Goal: Information Seeking & Learning: Learn about a topic

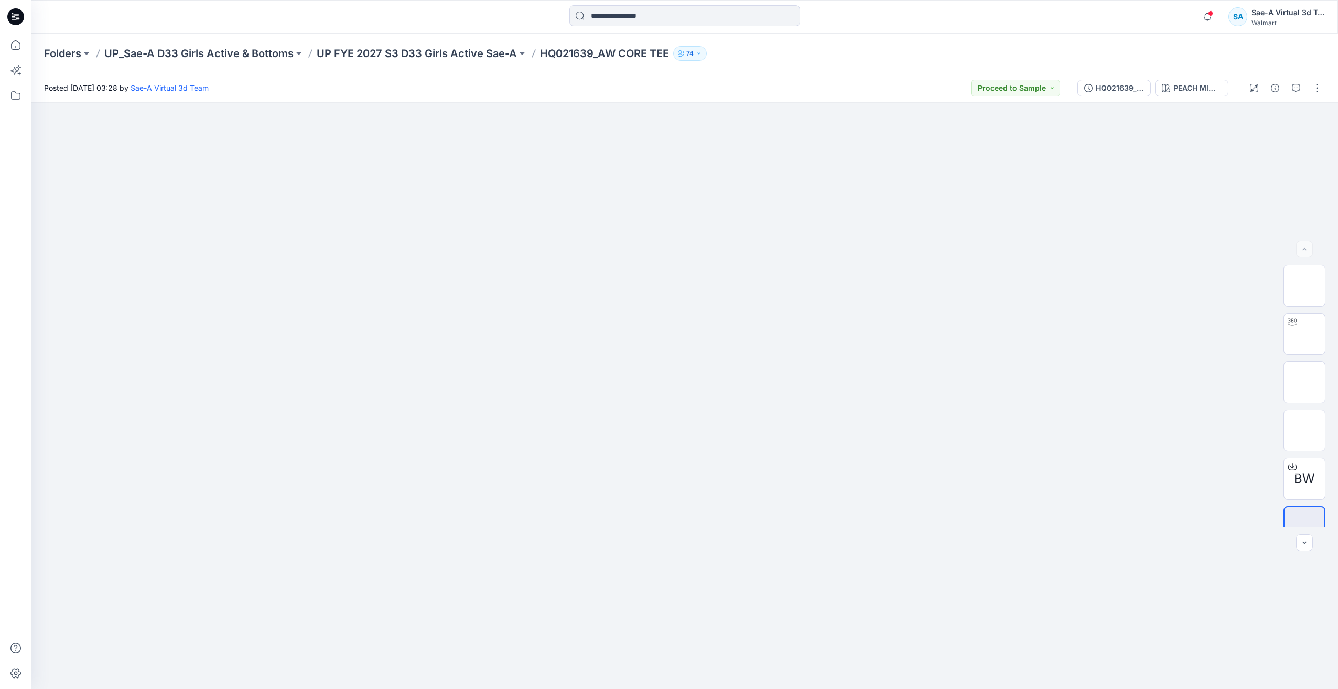
click at [174, 498] on div at bounding box center [684, 396] width 1307 height 586
drag, startPoint x: 0, startPoint y: 0, endPoint x: 670, endPoint y: 337, distance: 749.5
click at [669, 339] on div at bounding box center [684, 396] width 1307 height 586
click at [670, 337] on img at bounding box center [685, 464] width 524 height 450
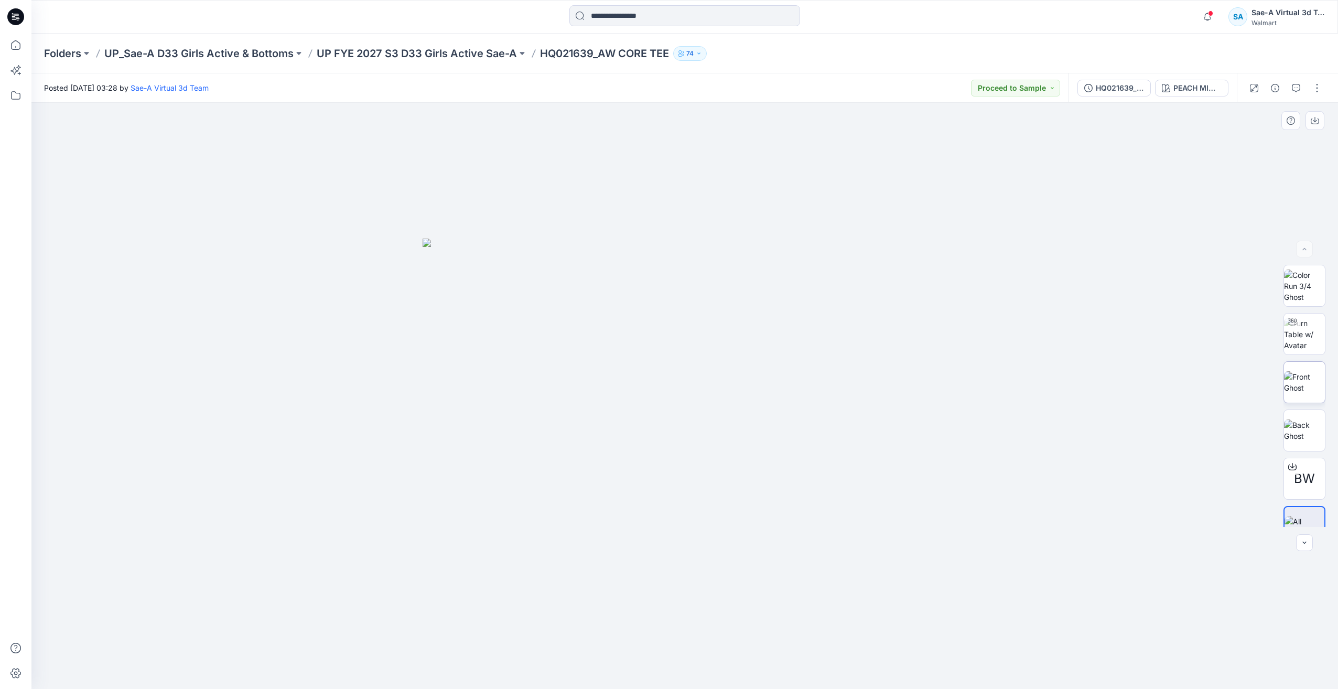
click at [1318, 393] on img at bounding box center [1304, 382] width 41 height 22
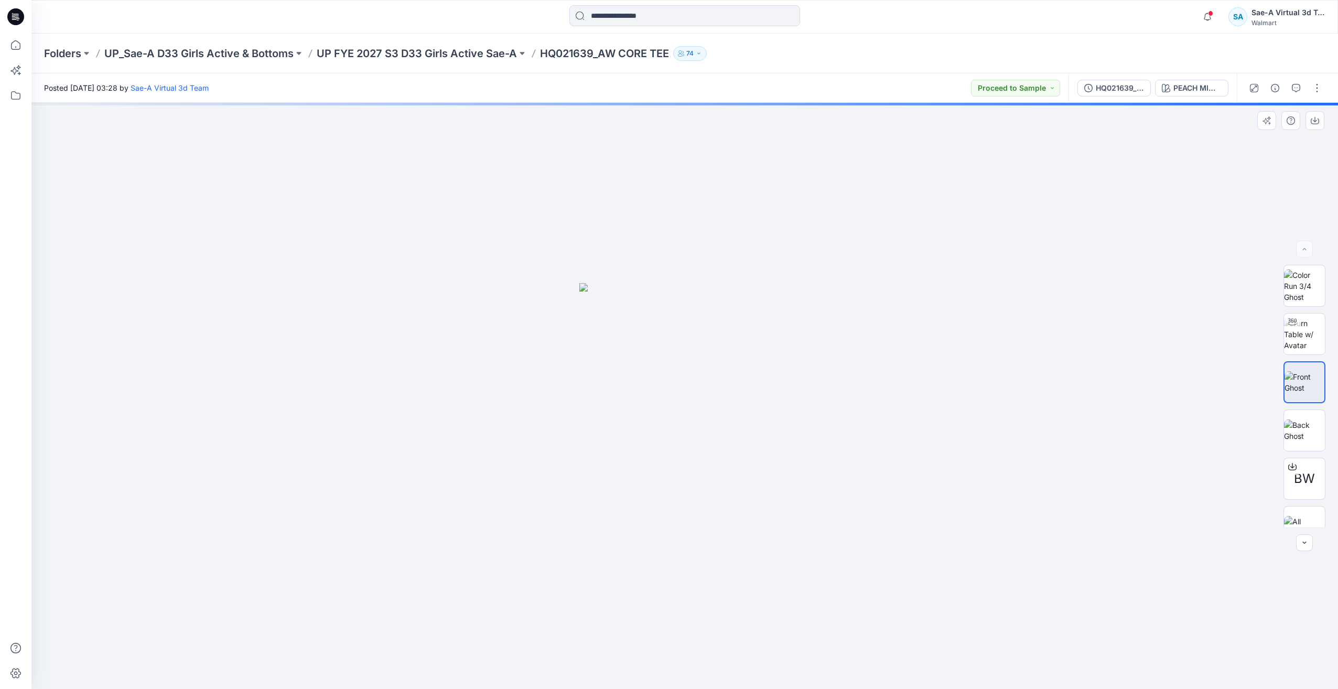
click at [713, 474] on div at bounding box center [684, 396] width 1307 height 586
click at [713, 474] on img at bounding box center [684, 486] width 211 height 406
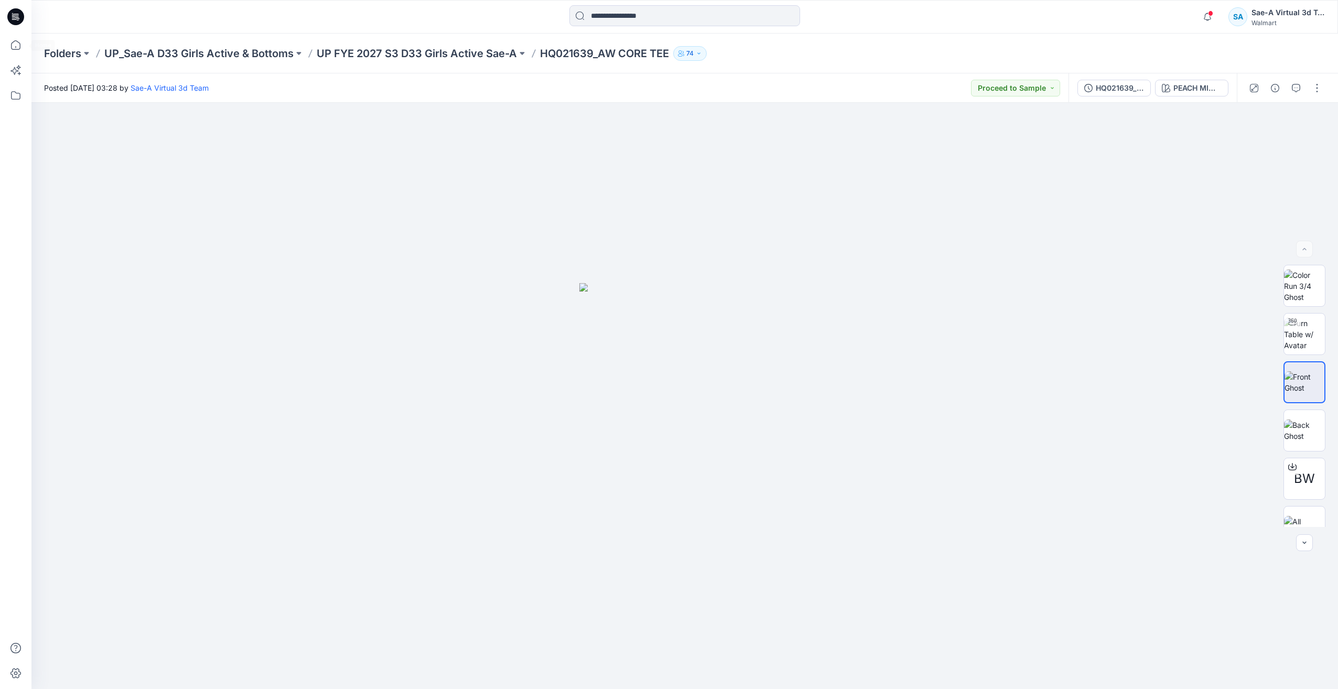
click at [13, 20] on icon at bounding box center [15, 16] width 17 height 17
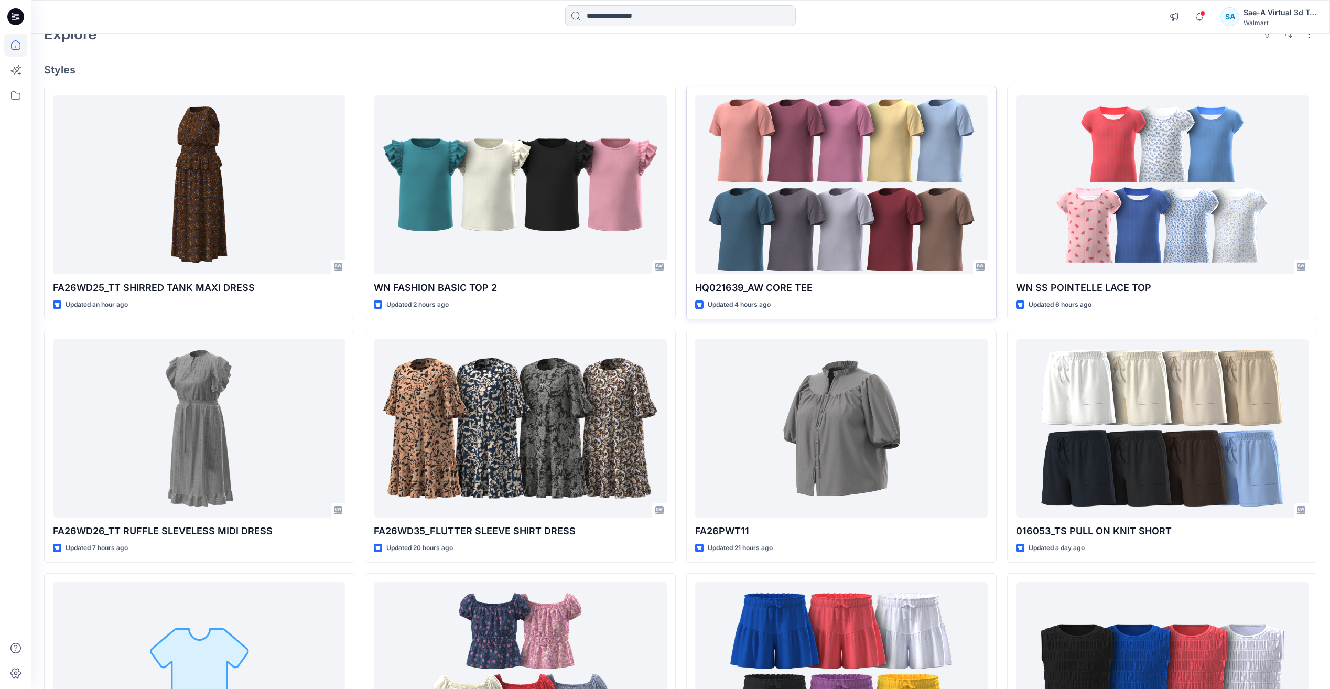
scroll to position [157, 0]
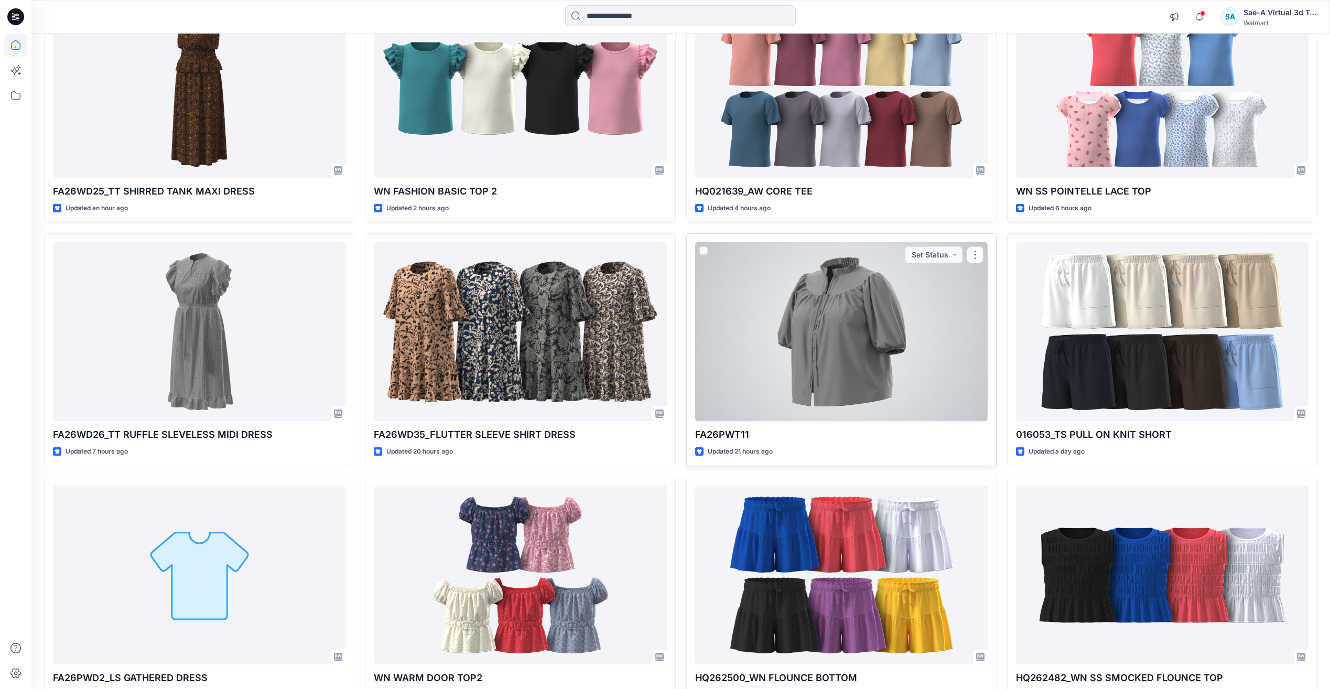
click at [858, 337] on div at bounding box center [841, 331] width 293 height 179
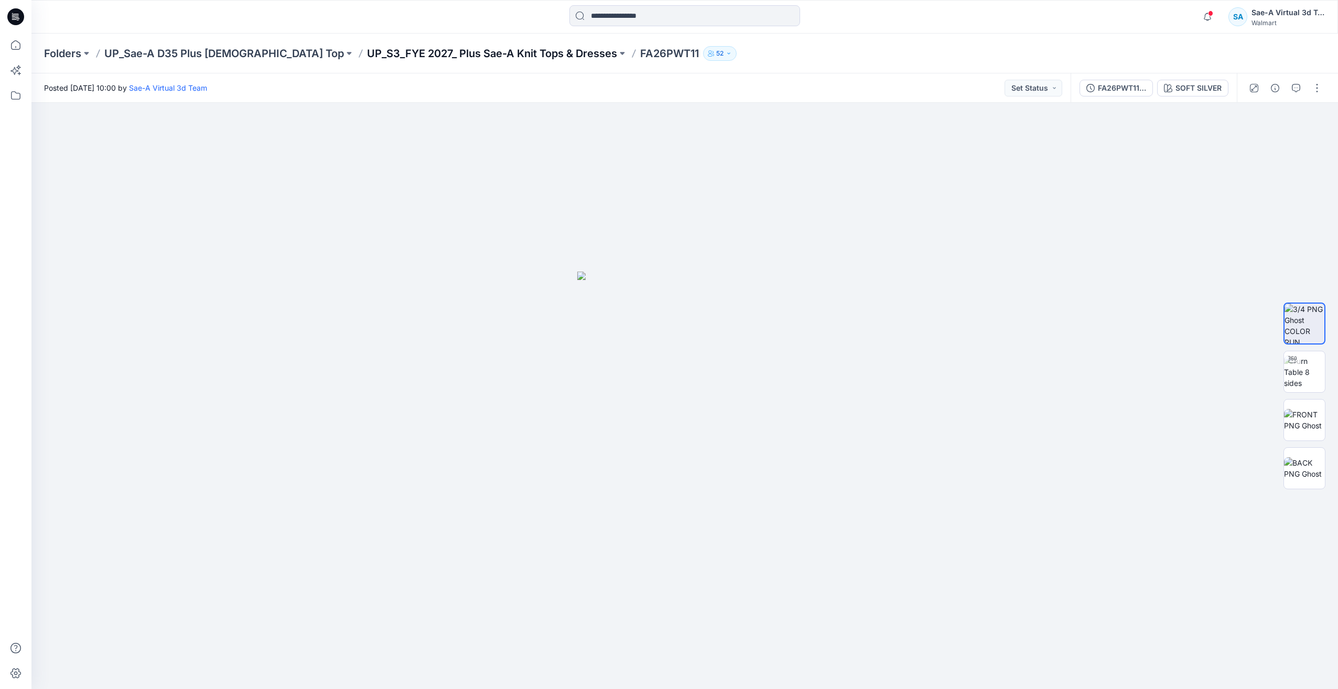
click at [484, 55] on p "UP_S3_FYE 2027_ Plus Sae-A Knit Tops & Dresses" at bounding box center [492, 53] width 250 height 15
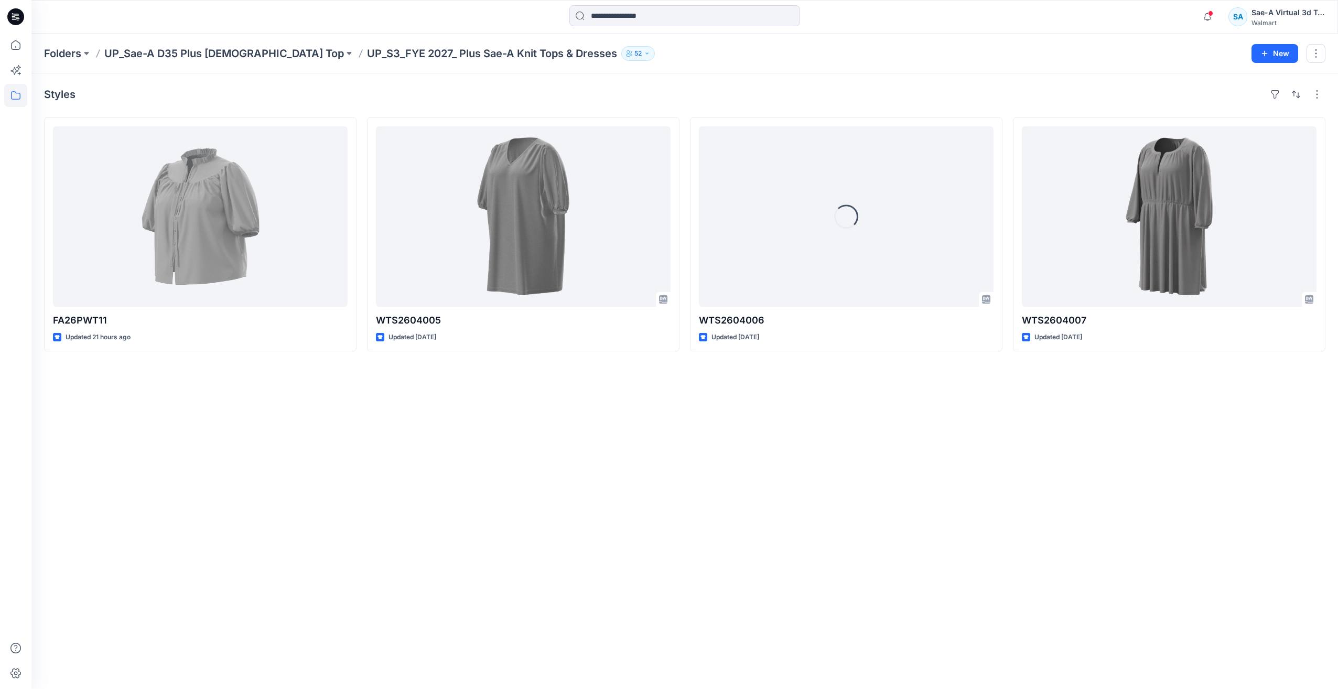
click at [660, 496] on div "Styles FA26PWT11 Updated 21 hours ago WTS2604005 Updated [DATE] Loading... WTS2…" at bounding box center [684, 381] width 1307 height 616
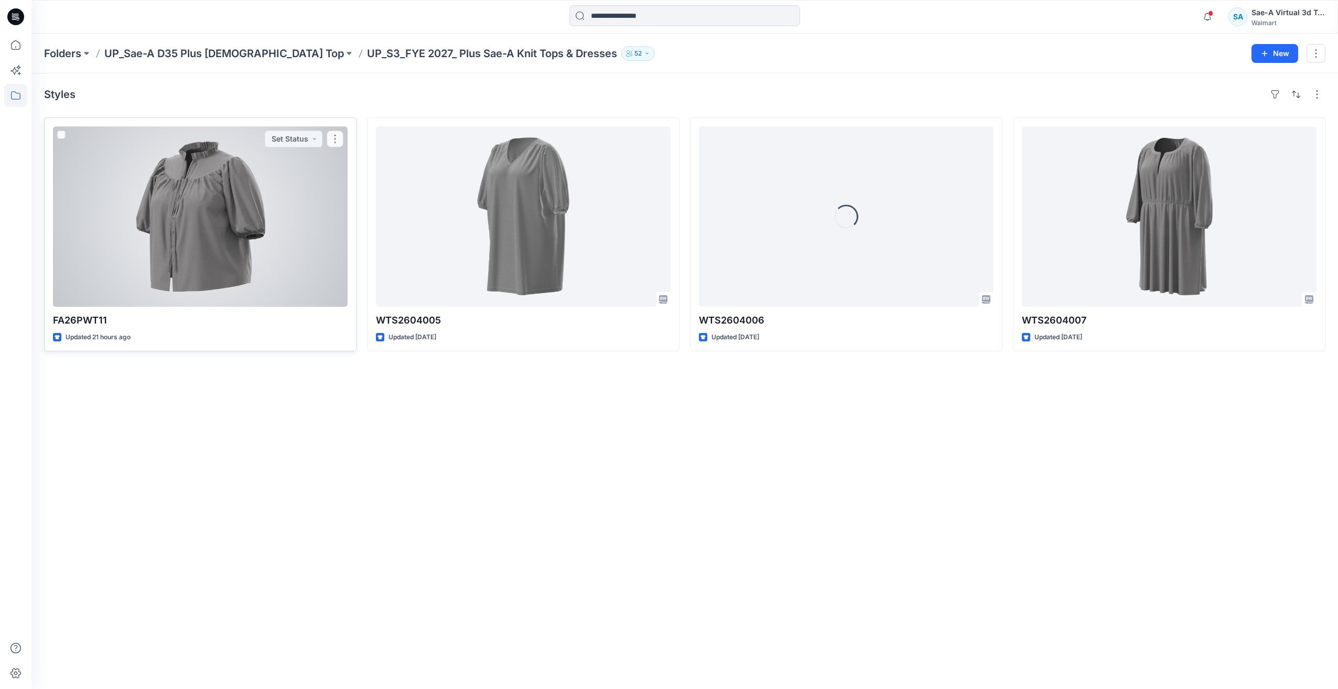
click at [207, 216] on div at bounding box center [200, 216] width 295 height 180
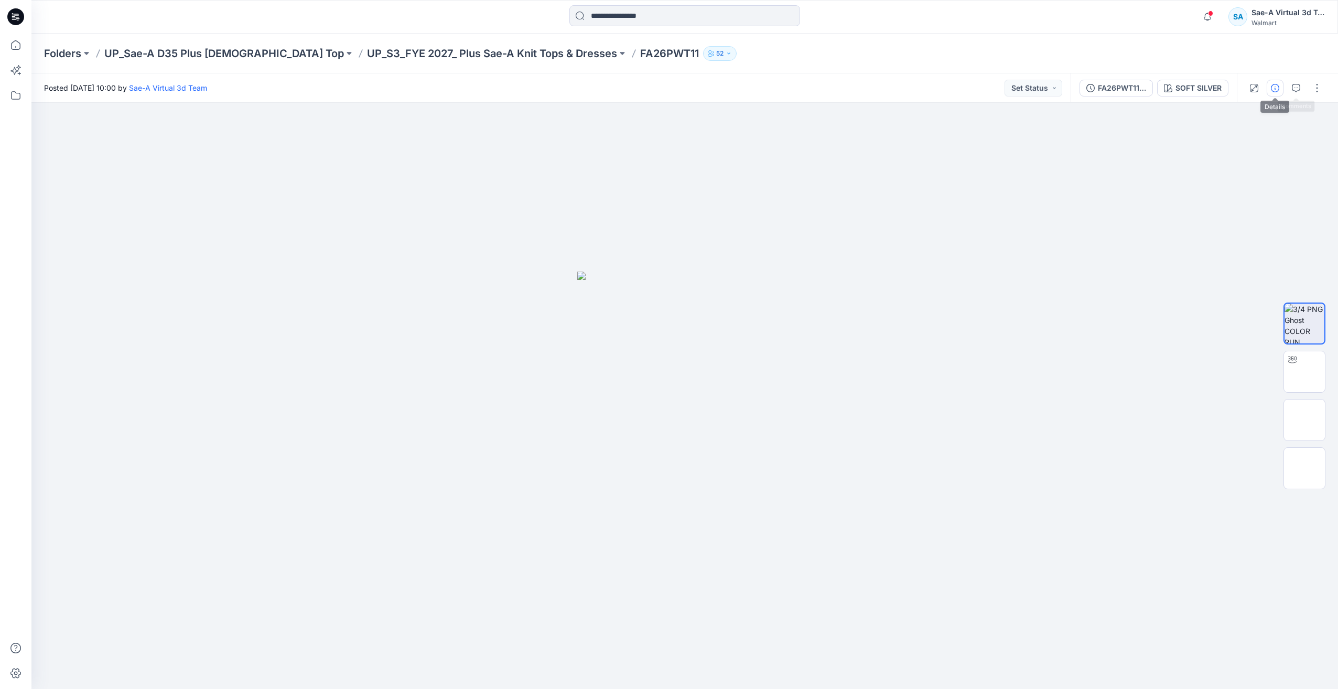
click at [1278, 88] on icon "button" at bounding box center [1275, 88] width 8 height 8
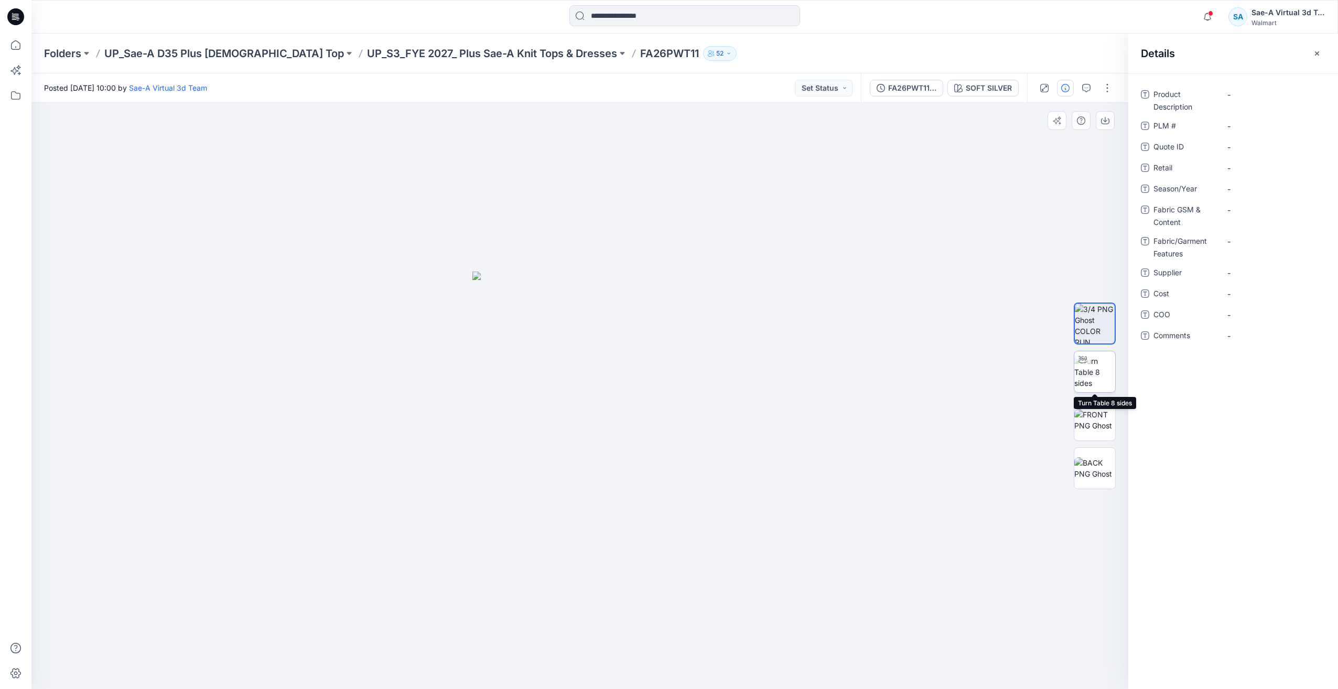
click at [1089, 364] on div at bounding box center [1082, 359] width 17 height 17
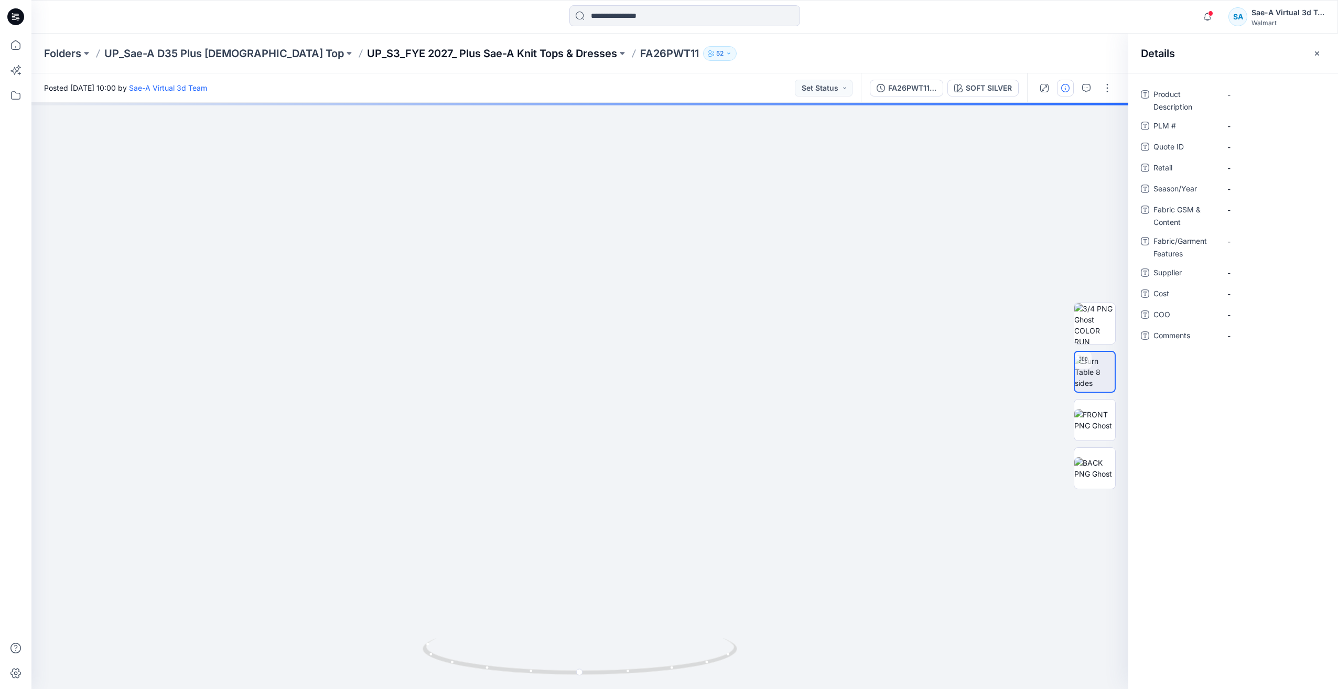
click at [469, 57] on p "UP_S3_FYE 2027_ Plus Sae-A Knit Tops & Dresses" at bounding box center [492, 53] width 250 height 15
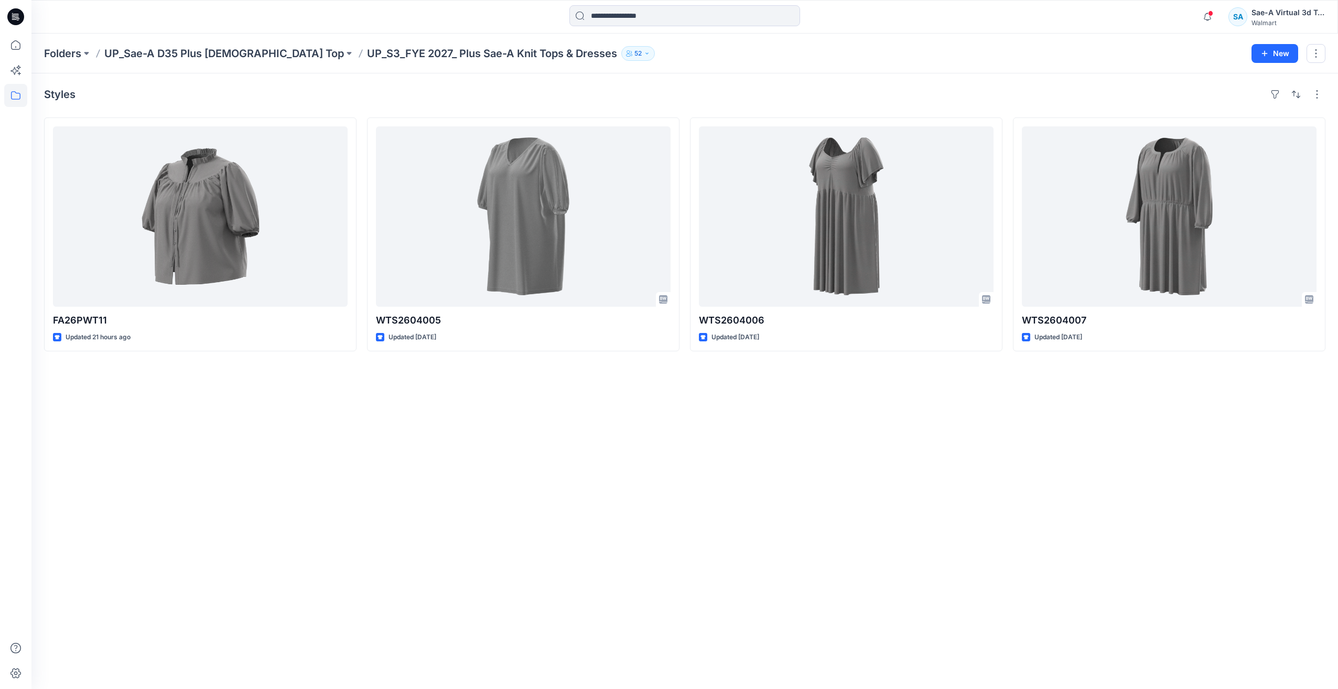
click at [17, 14] on icon at bounding box center [16, 14] width 5 height 1
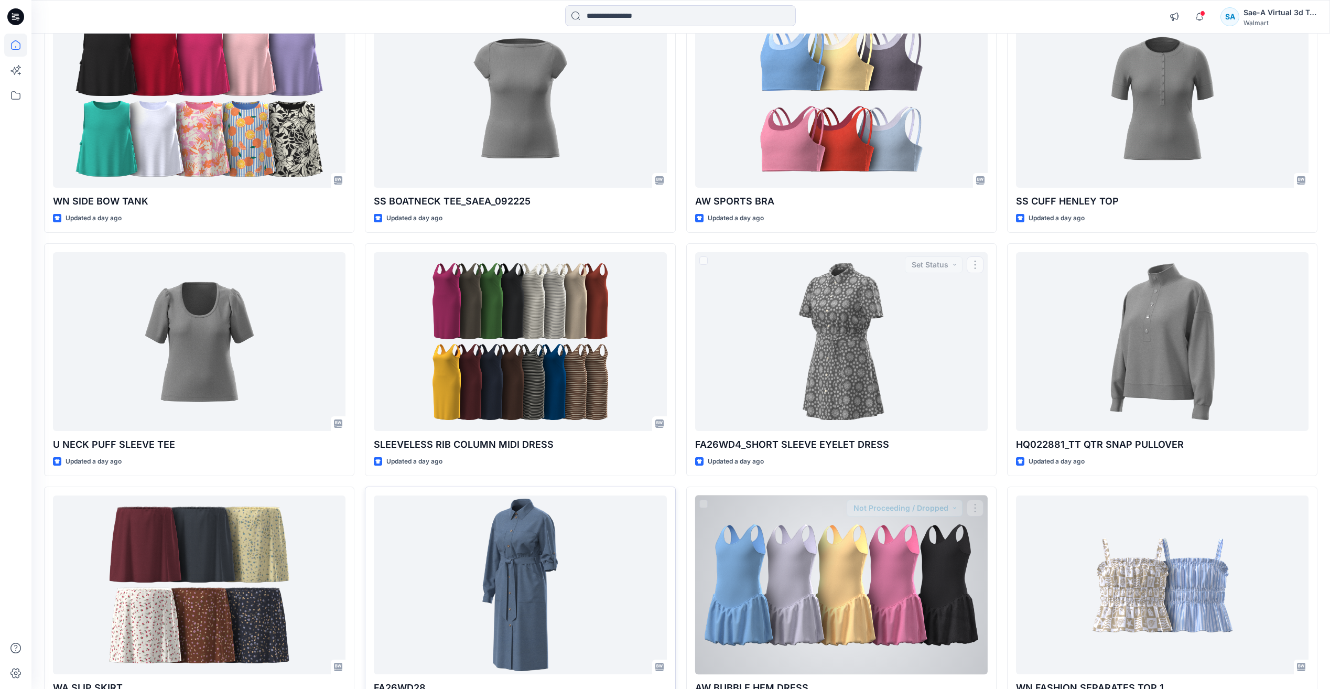
scroll to position [1010, 0]
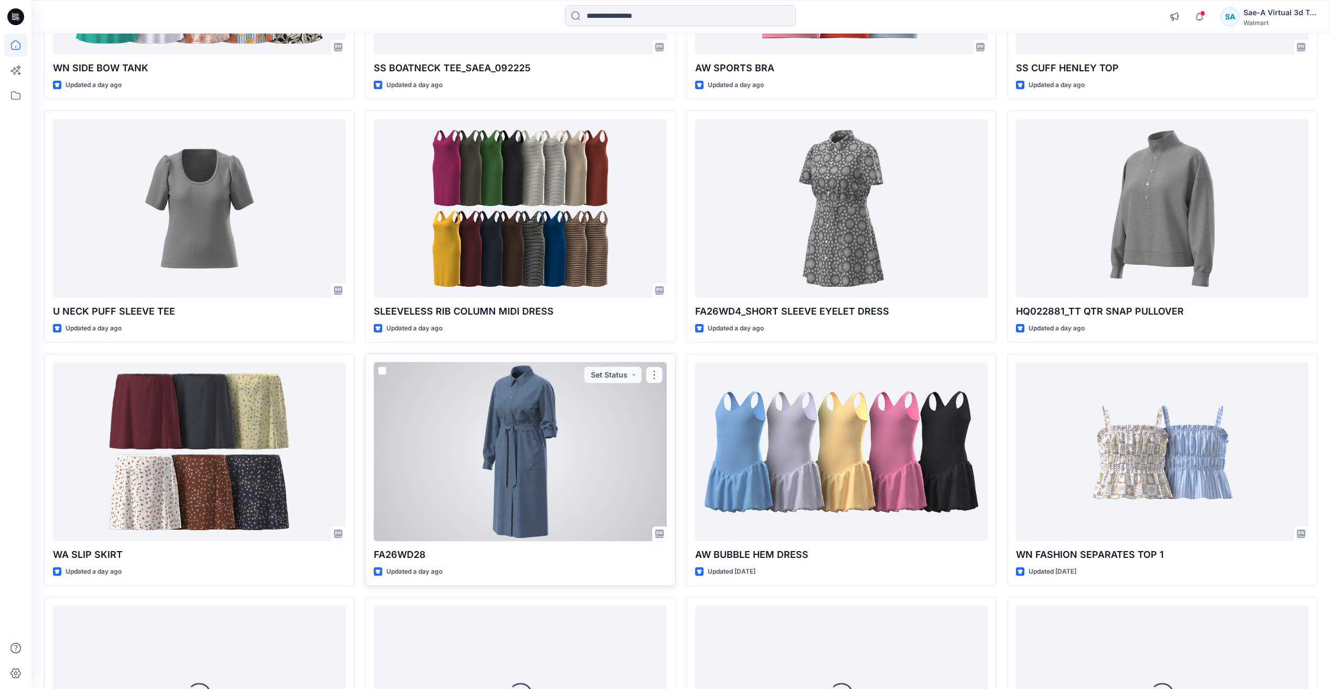
click at [528, 436] on div at bounding box center [520, 451] width 293 height 179
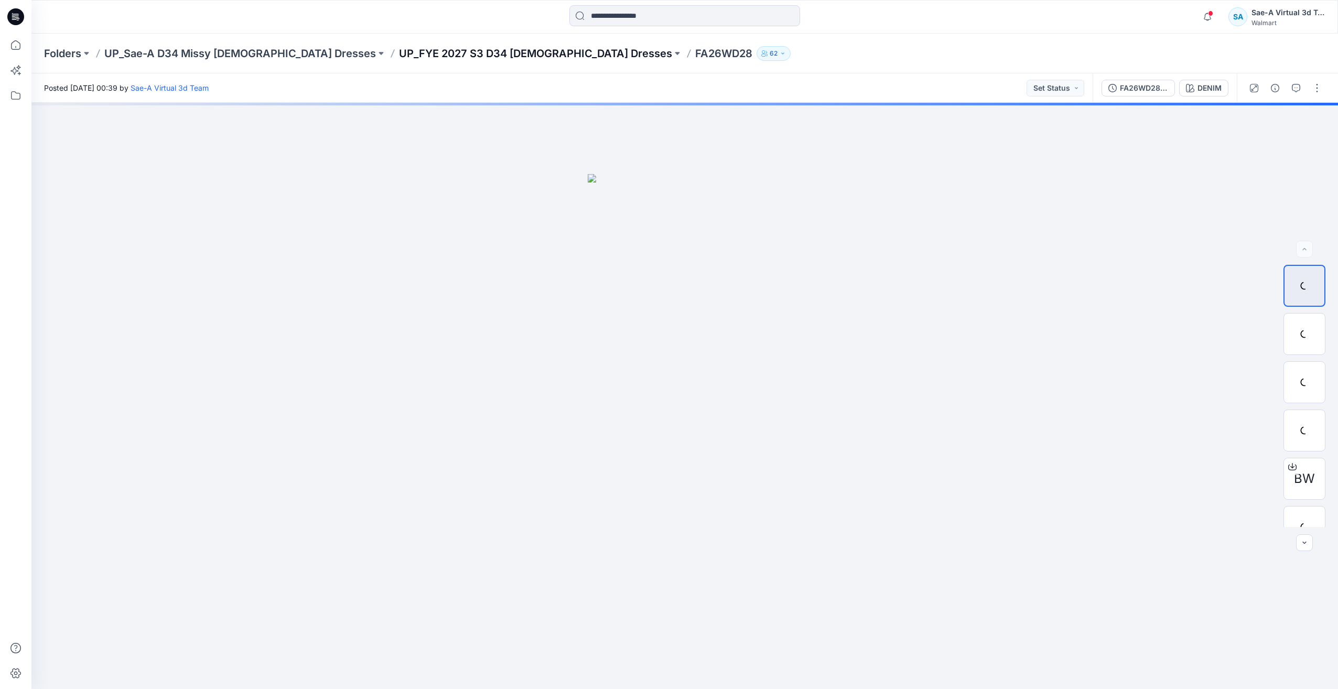
click at [461, 58] on p "UP_FYE 2027 S3 D34 [DEMOGRAPHIC_DATA] Dresses" at bounding box center [535, 53] width 273 height 15
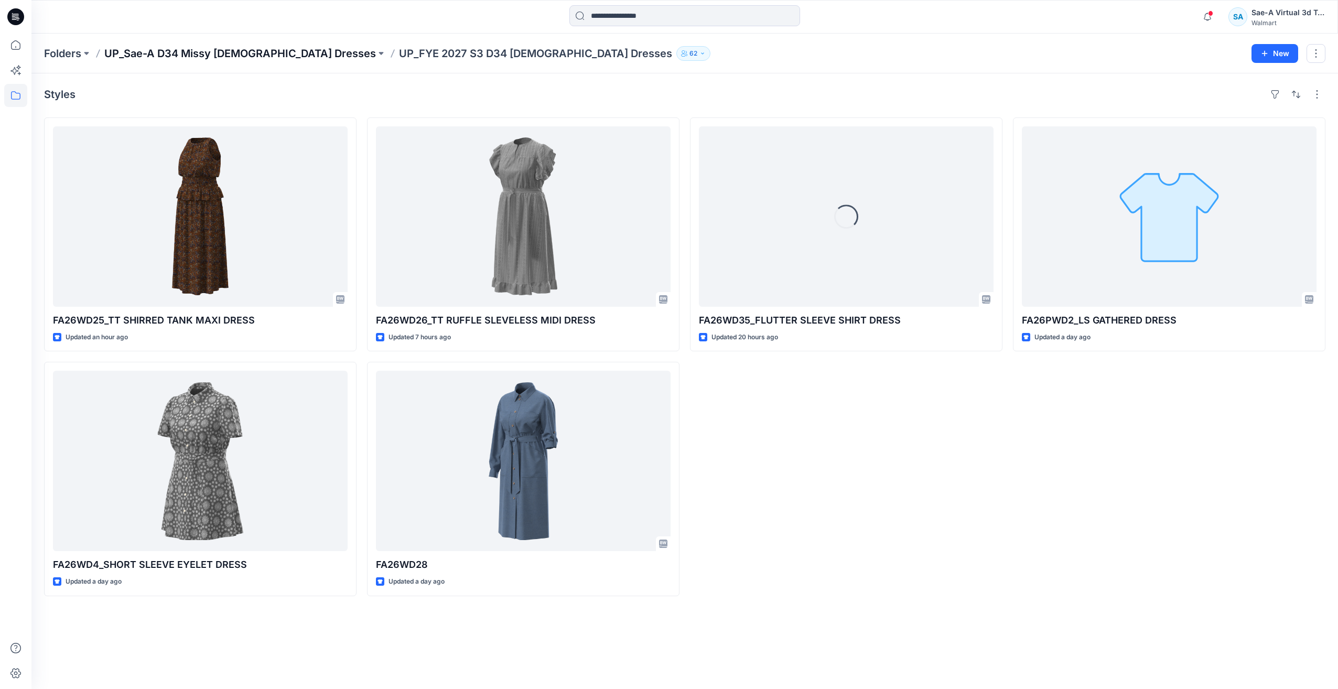
click at [226, 60] on p "UP_Sae-A D34 Missy [DEMOGRAPHIC_DATA] Dresses" at bounding box center [240, 53] width 272 height 15
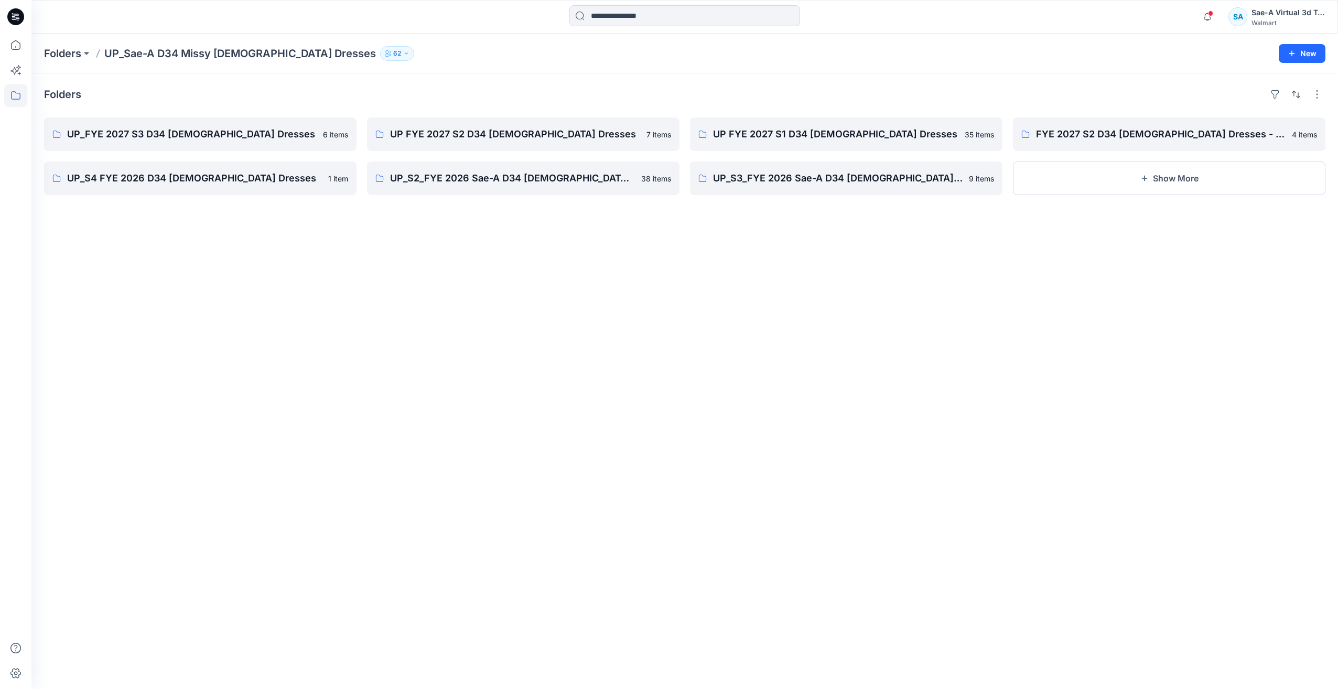
click at [16, 17] on icon at bounding box center [17, 17] width 4 height 1
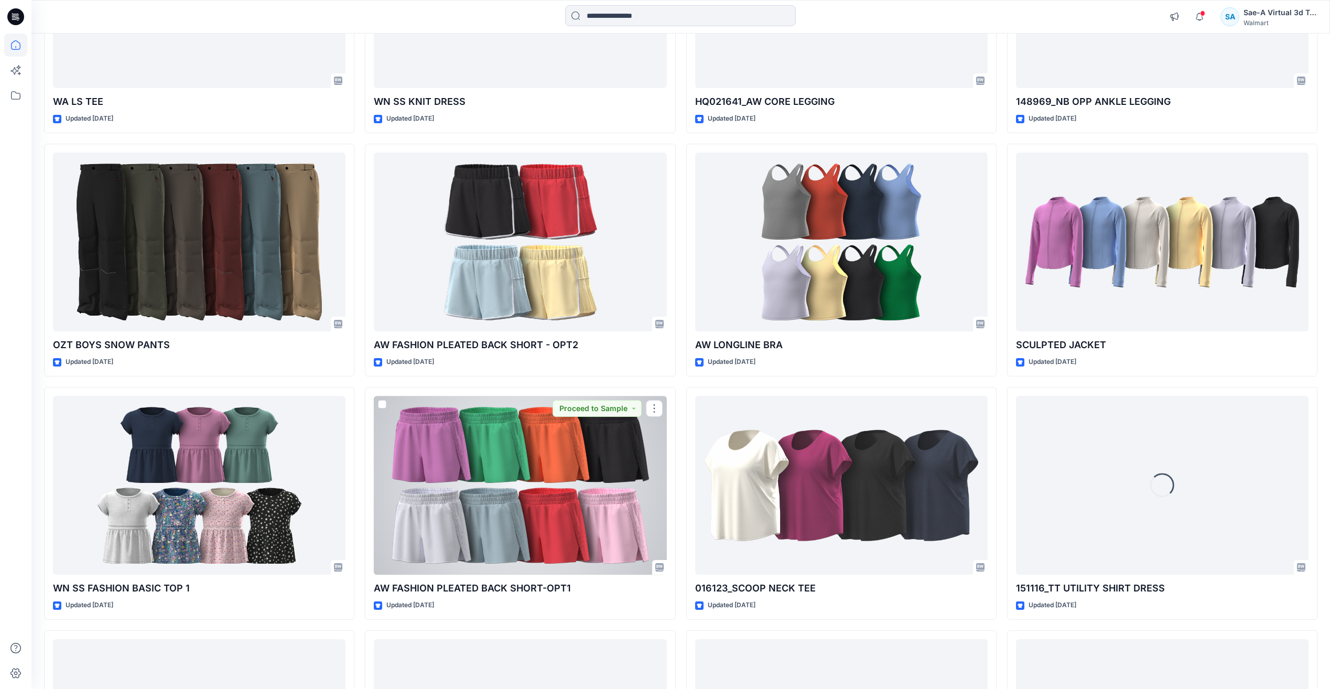
scroll to position [4297, 0]
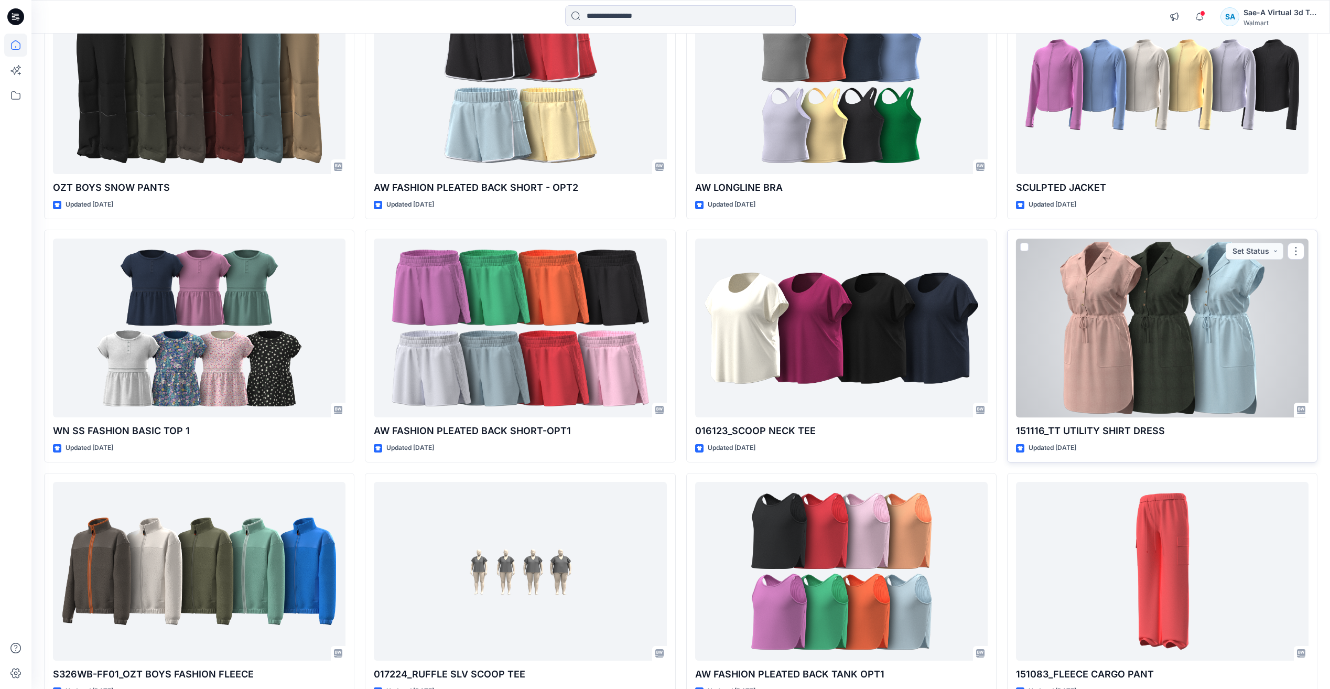
click at [1196, 358] on div at bounding box center [1162, 328] width 293 height 179
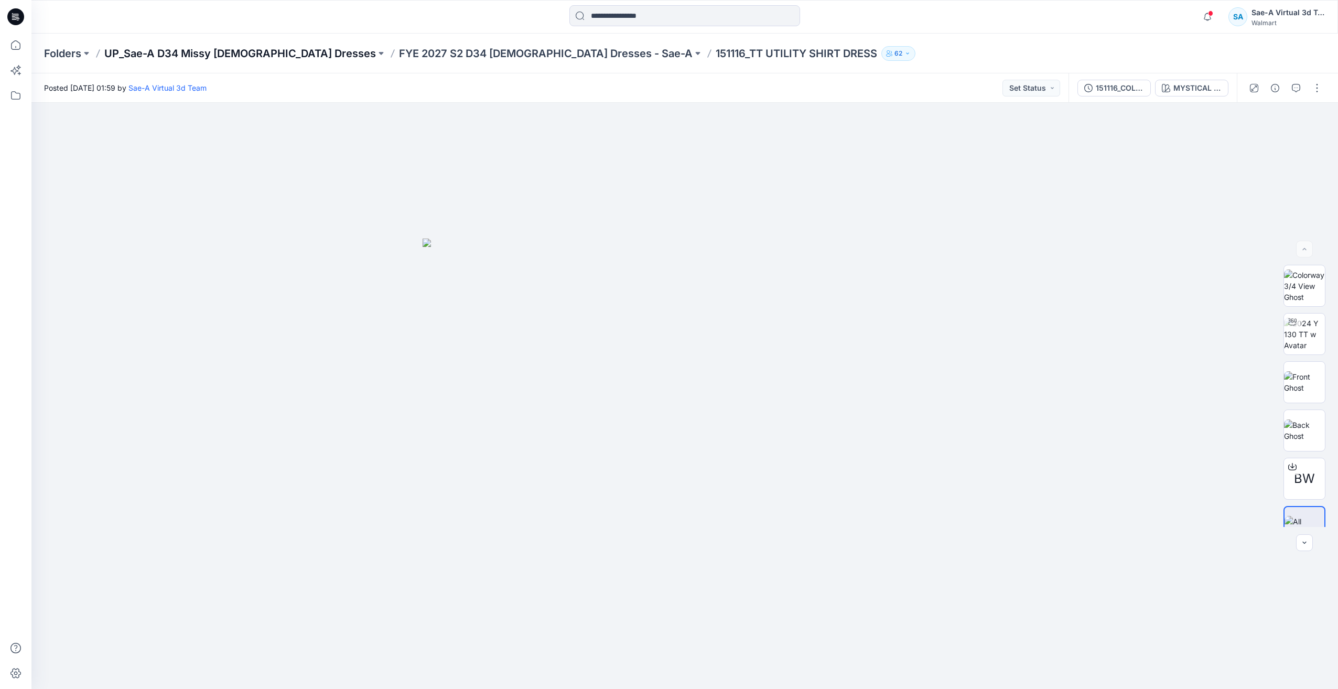
click at [256, 55] on p "UP_Sae-A D34 Missy [DEMOGRAPHIC_DATA] Dresses" at bounding box center [240, 53] width 272 height 15
click at [9, 13] on icon at bounding box center [15, 16] width 17 height 17
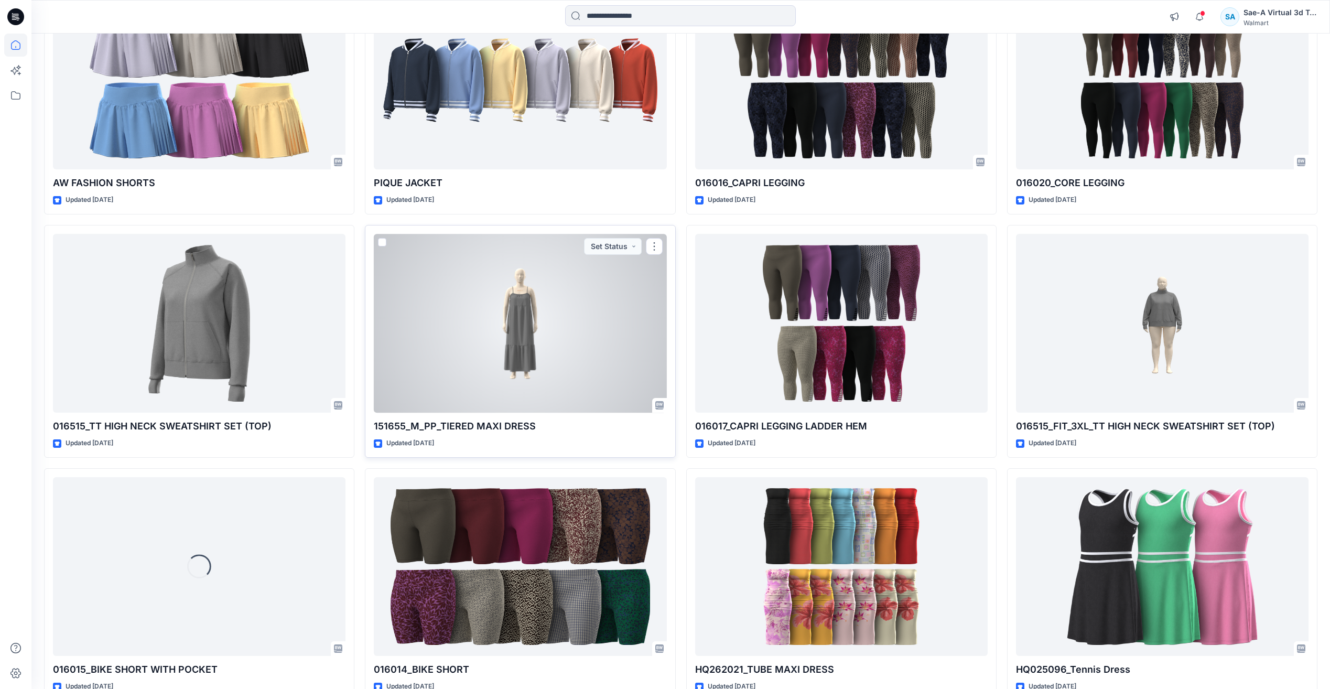
scroll to position [5757, 0]
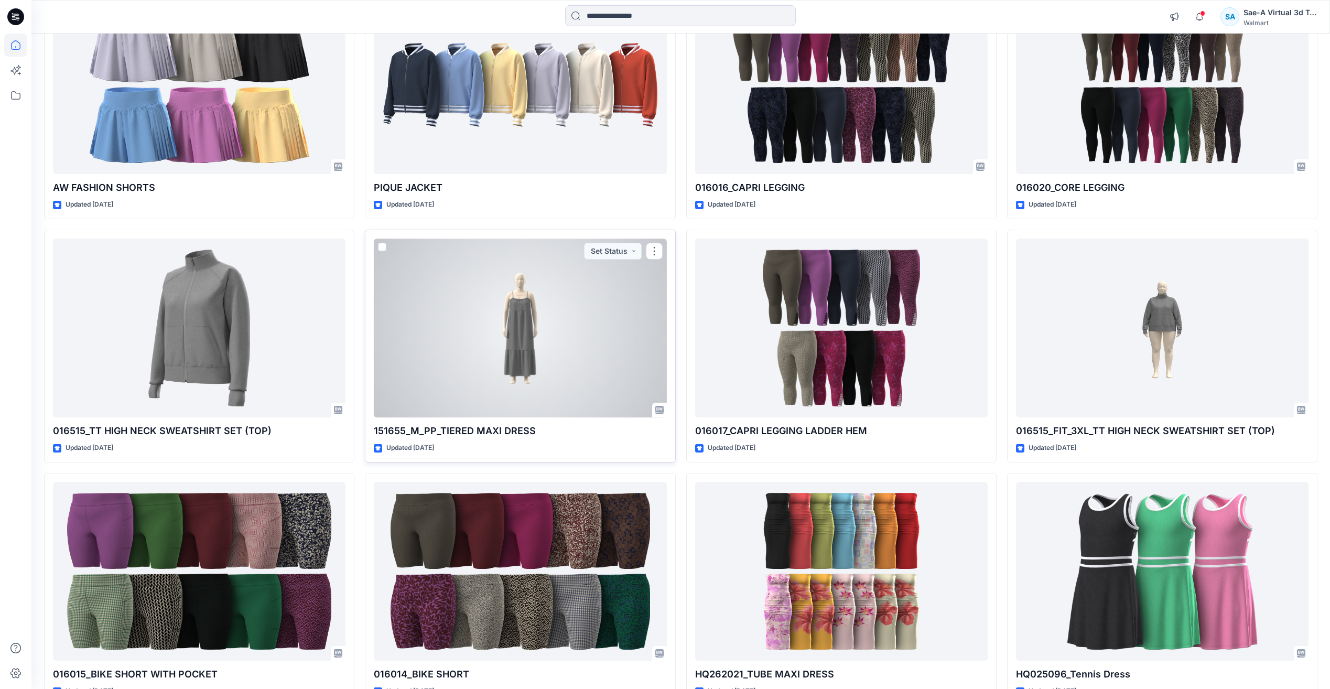
click at [511, 390] on div at bounding box center [520, 328] width 293 height 179
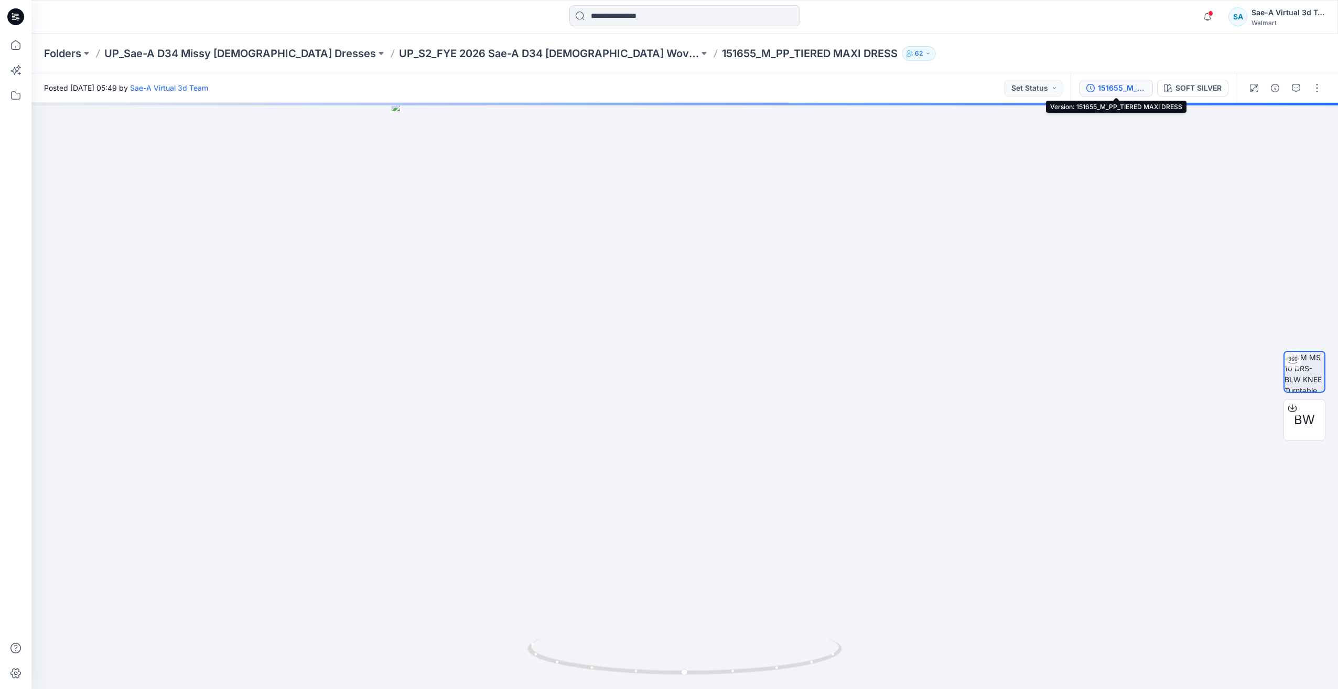
click at [1120, 91] on div "151655_M_PP_TIERED MAXI DRESS" at bounding box center [1122, 88] width 48 height 12
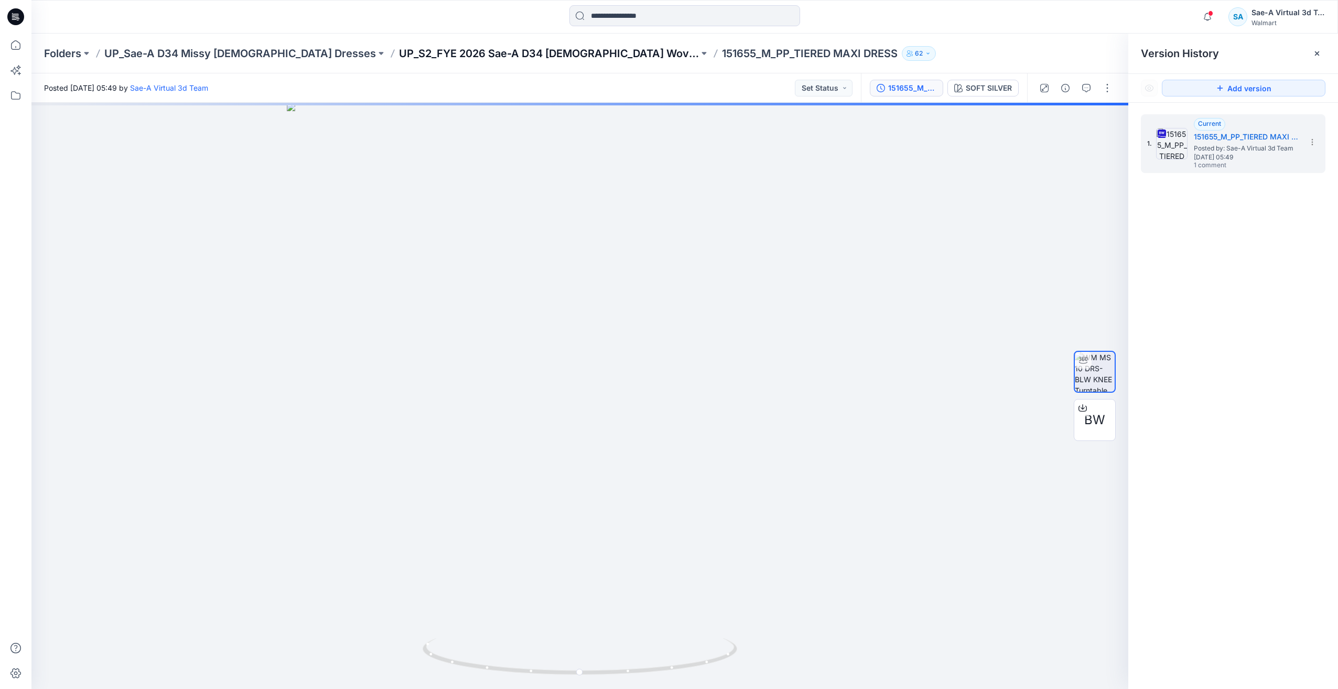
click at [436, 50] on p "UP_S2_FYE 2026 Sae-A D34 [DEMOGRAPHIC_DATA] Woven DRESSES" at bounding box center [549, 53] width 300 height 15
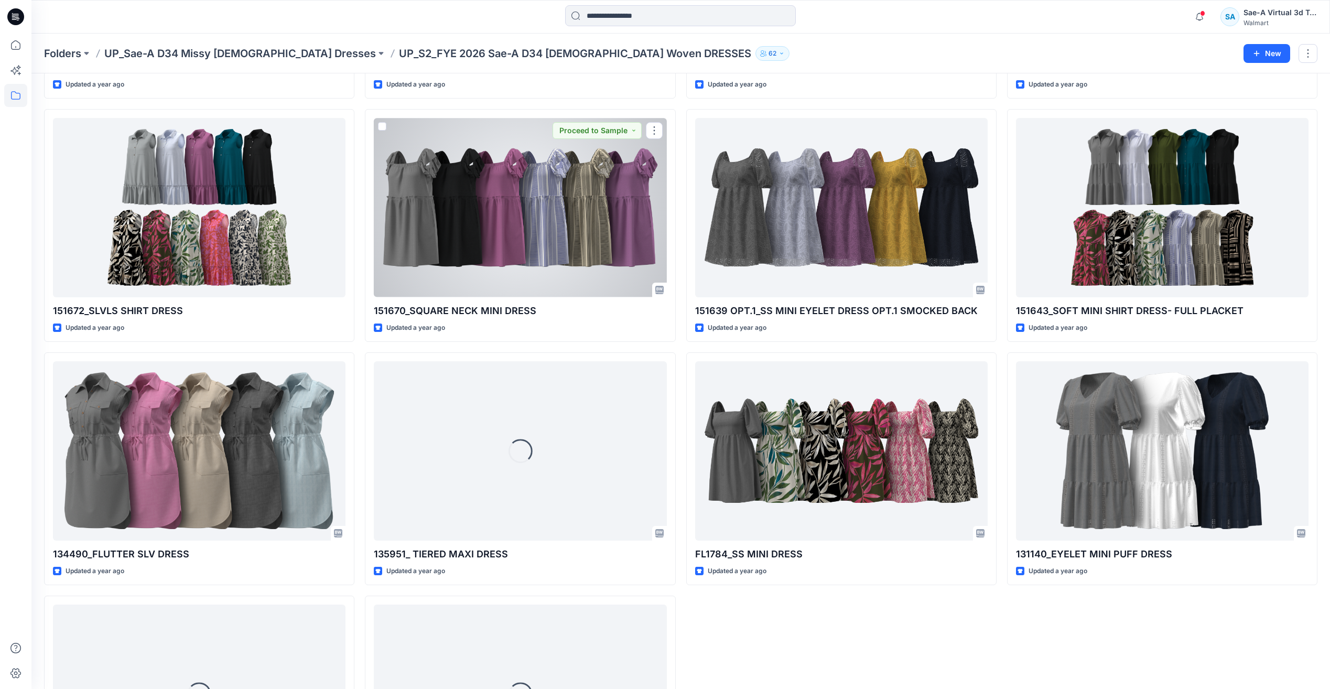
scroll to position [1815, 0]
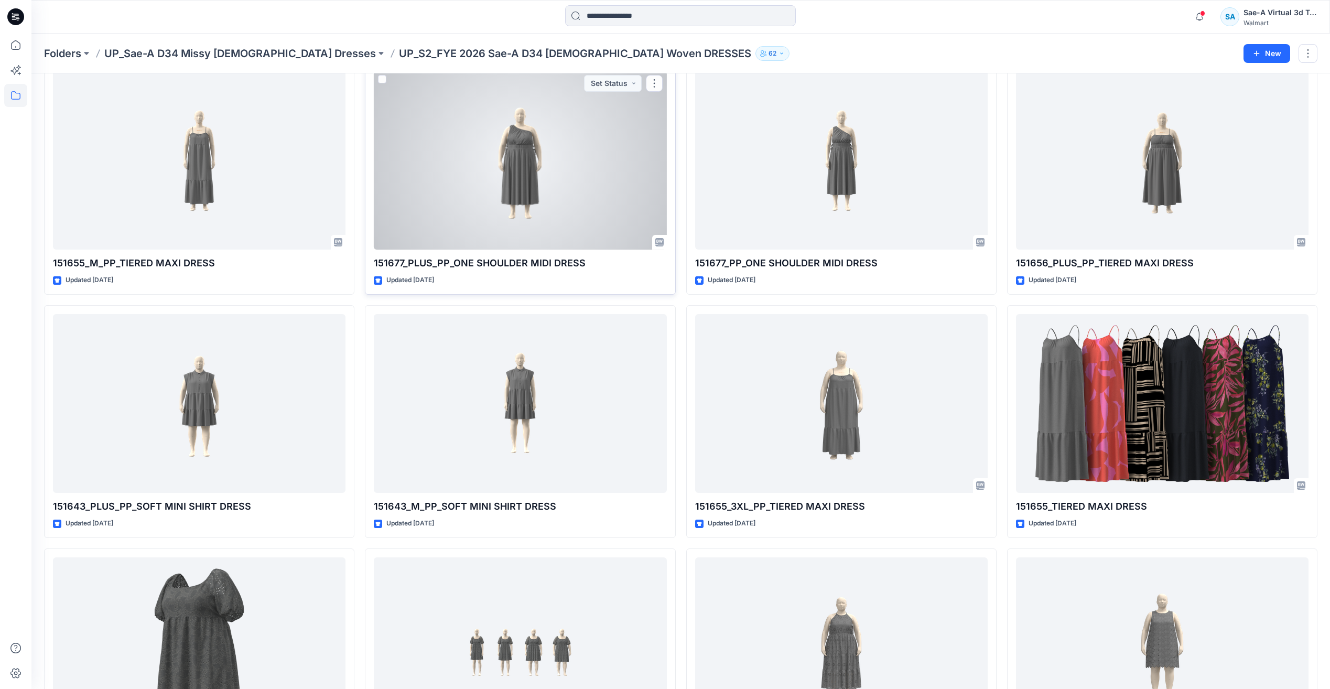
scroll to position [0, 0]
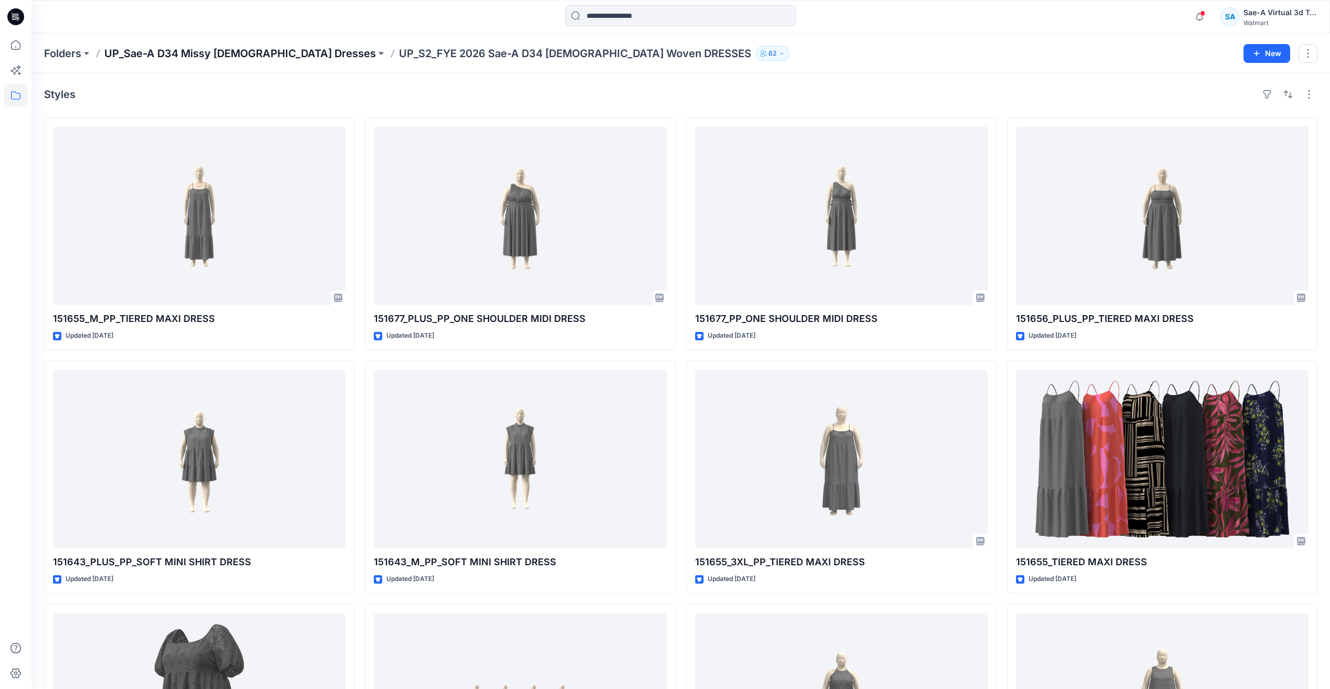
click at [255, 58] on p "UP_Sae-A D34 Missy [DEMOGRAPHIC_DATA] Dresses" at bounding box center [240, 53] width 272 height 15
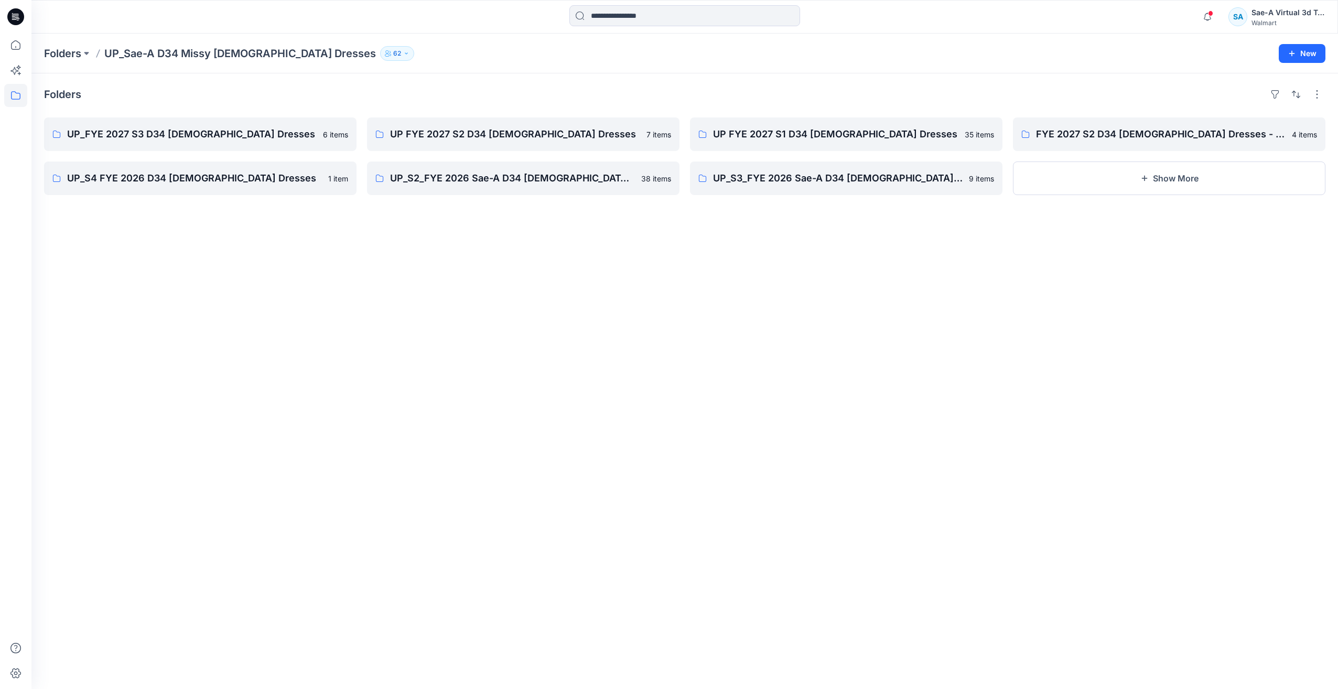
click at [6, 19] on div at bounding box center [16, 17] width 34 height 34
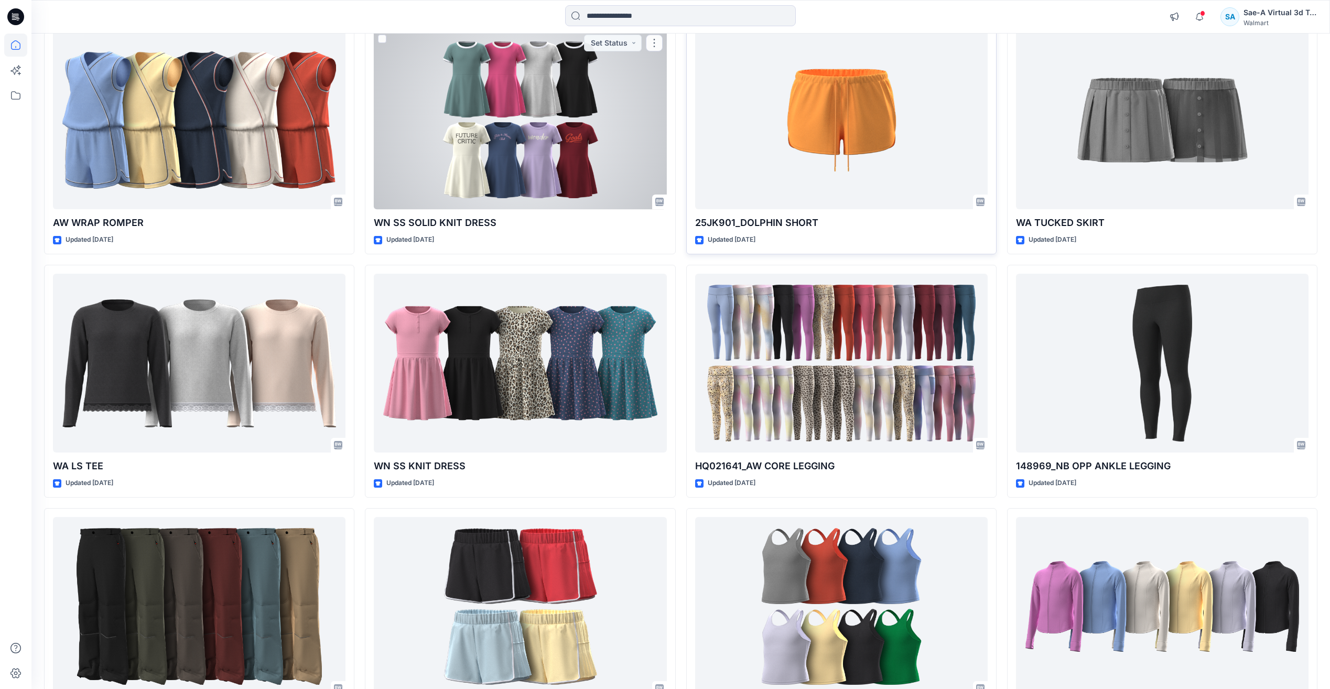
scroll to position [3461, 0]
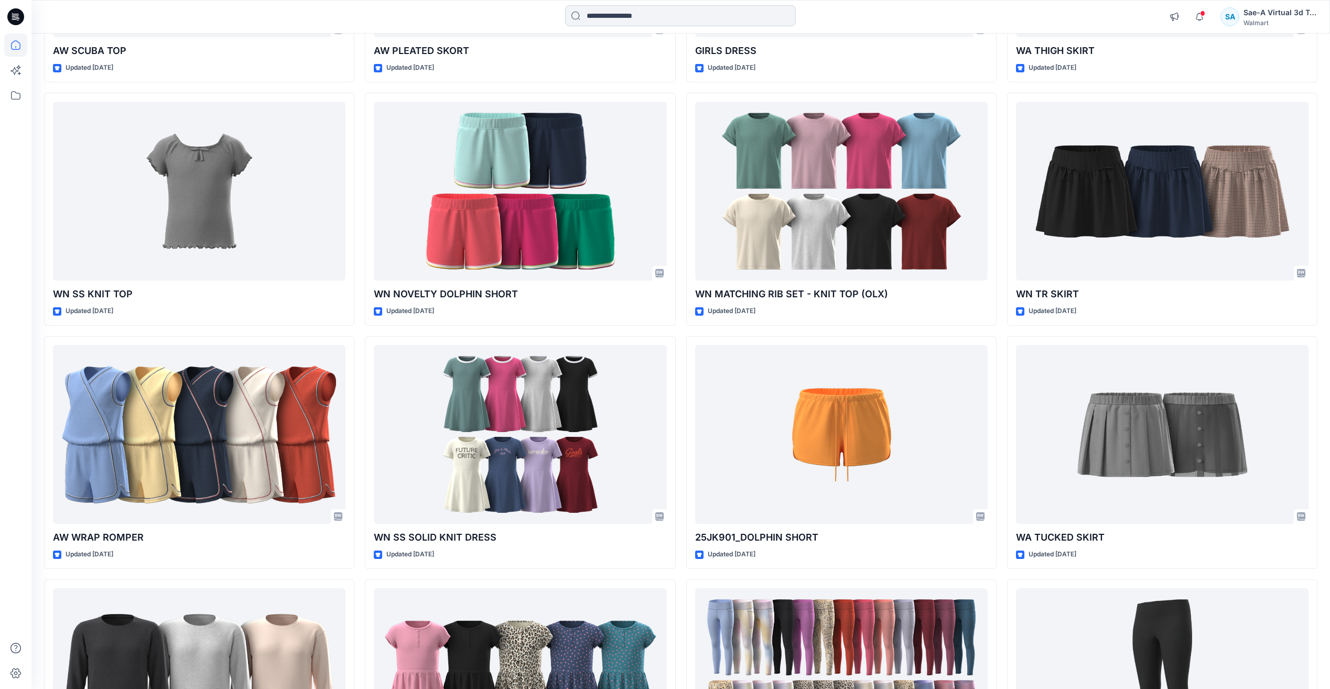
click at [652, 18] on input at bounding box center [680, 15] width 231 height 21
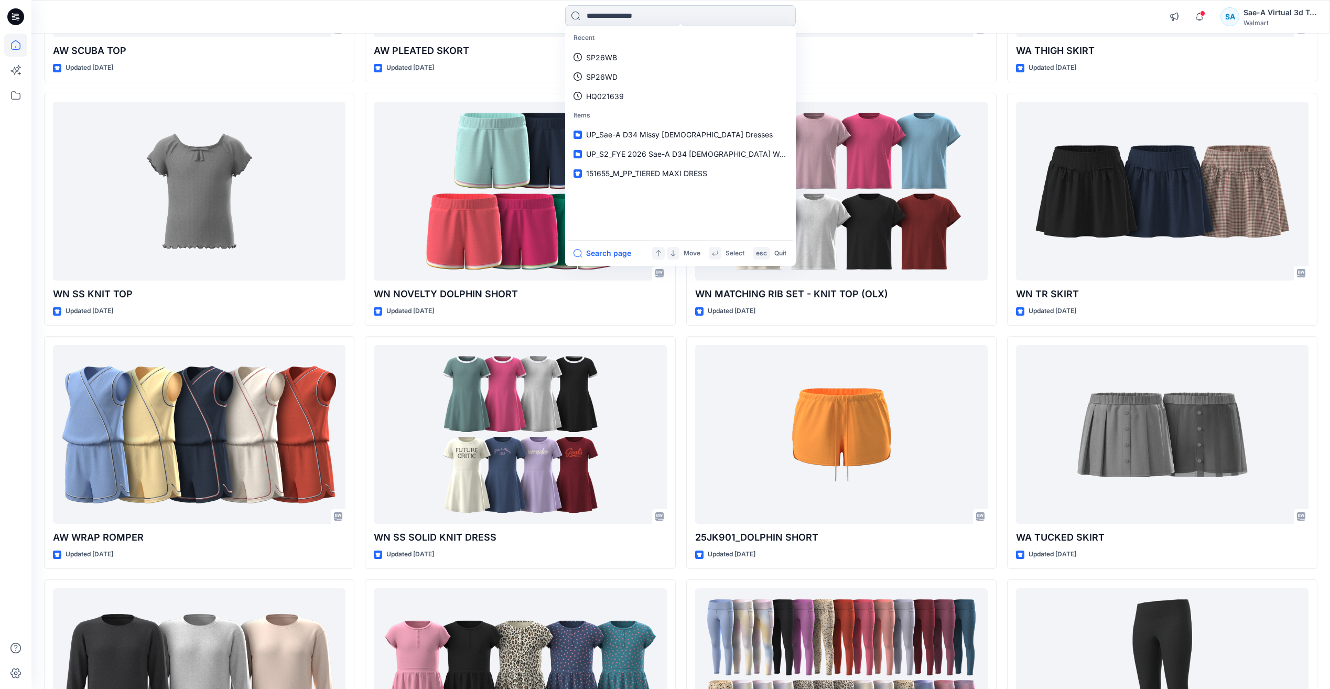
paste input "********"
type input "********"
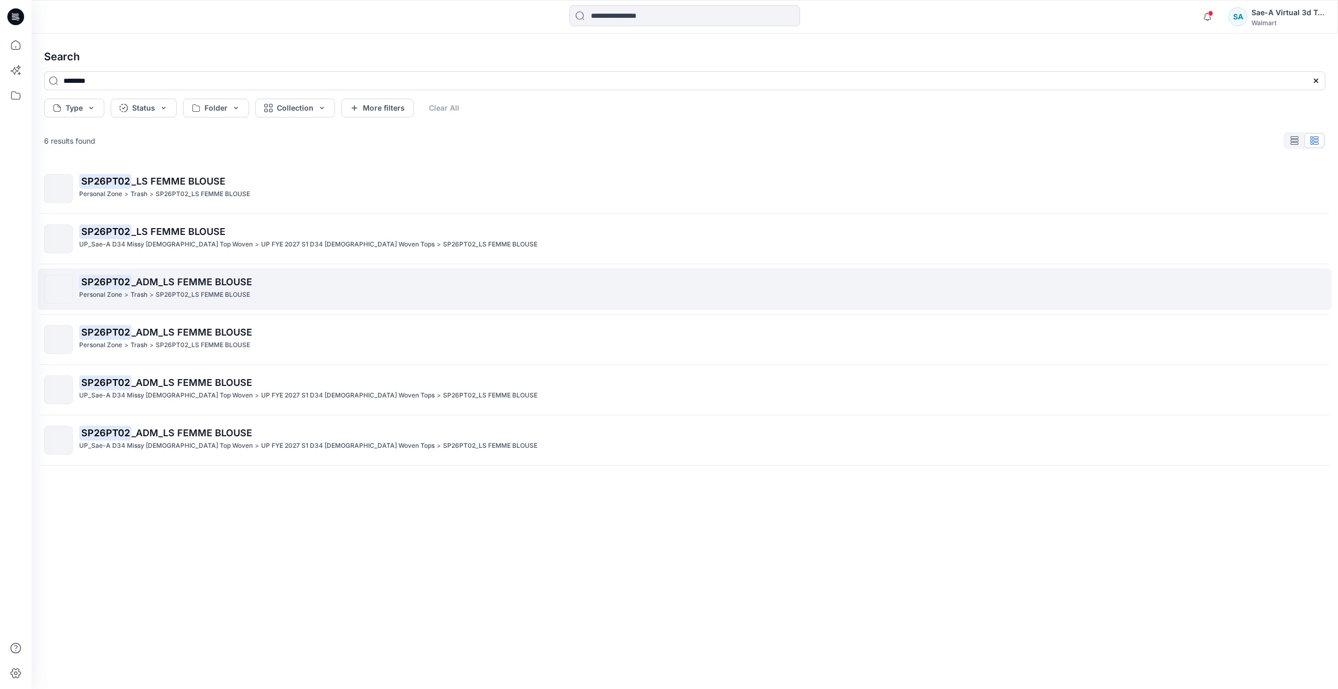
click at [225, 294] on p "SP26PT02_LS FEMME BLOUSE" at bounding box center [203, 294] width 94 height 11
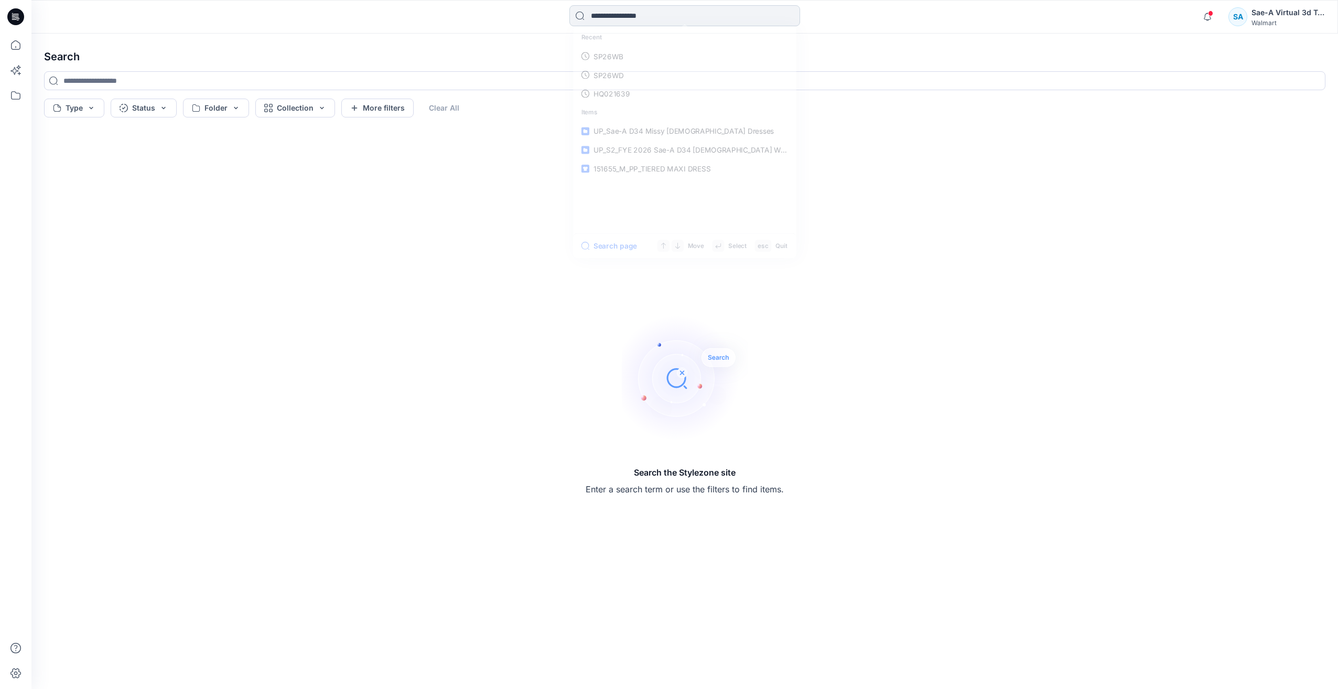
click at [647, 15] on input at bounding box center [684, 15] width 231 height 21
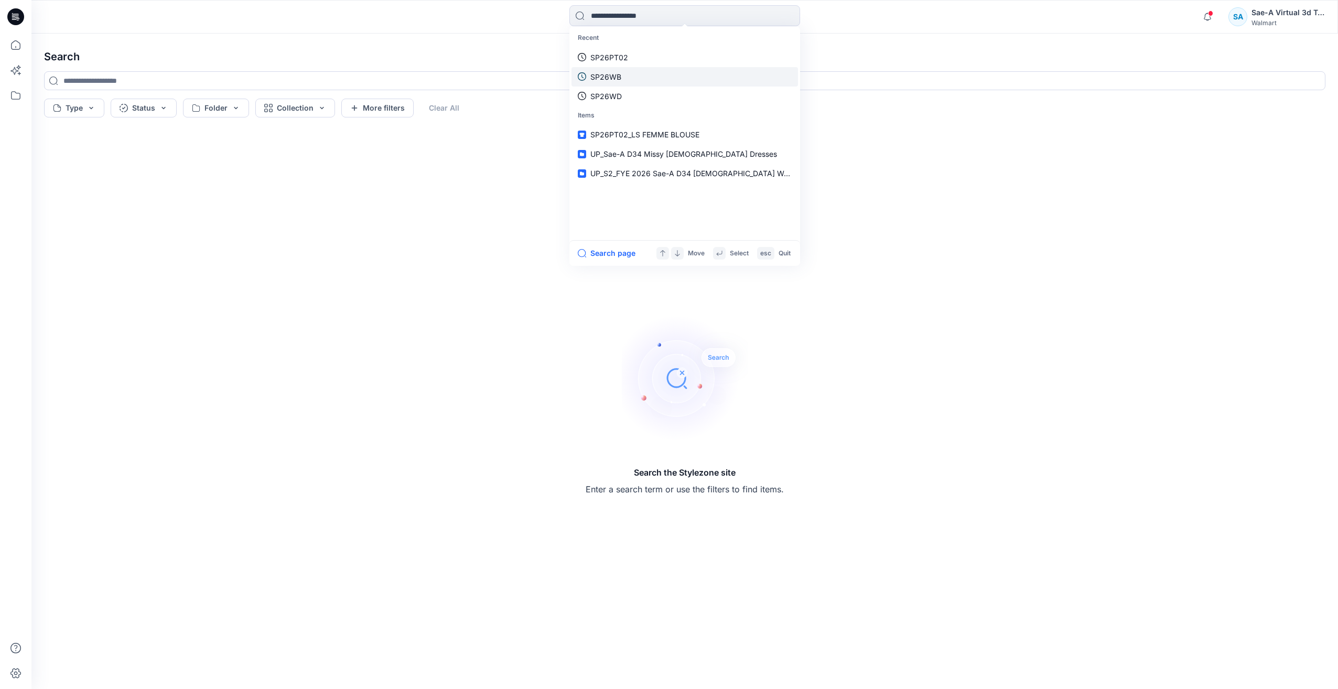
click at [617, 66] on link "SP26PT02" at bounding box center [685, 57] width 227 height 19
type input "********"
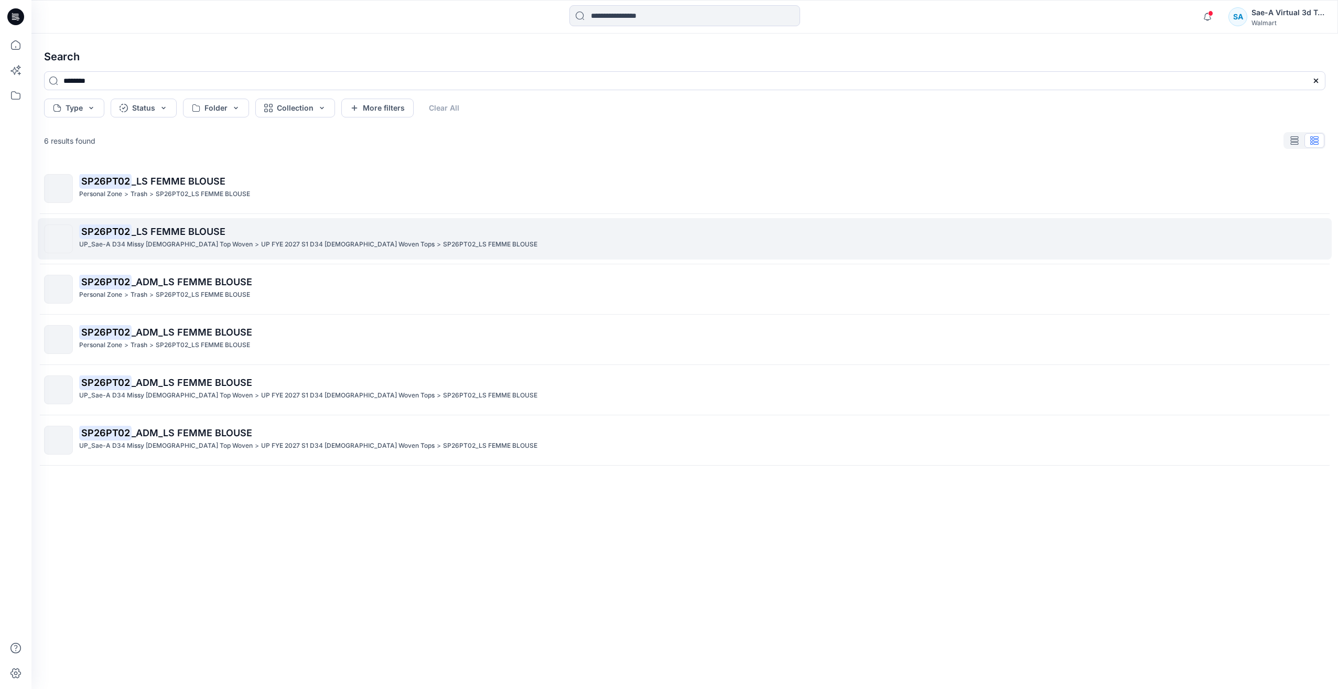
click at [197, 232] on span "_LS FEMME BLOUSE" at bounding box center [179, 231] width 94 height 11
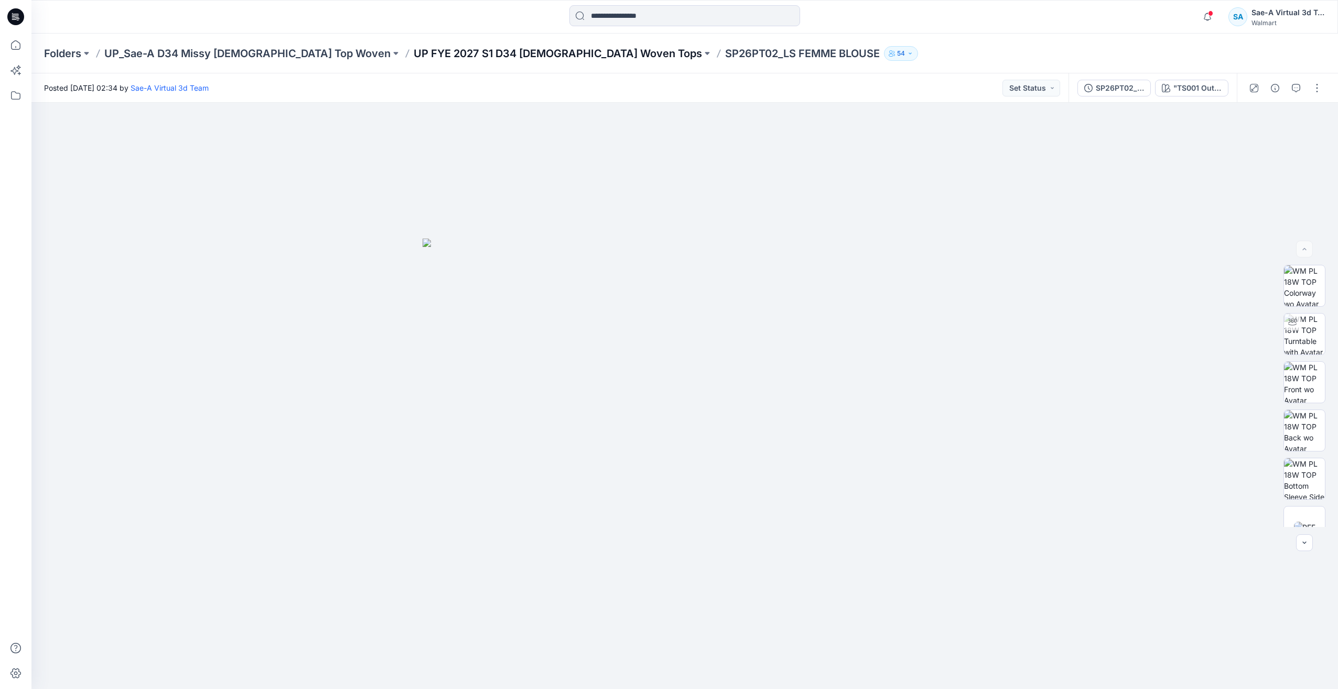
click at [476, 50] on p "UP FYE 2027 S1 D34 [DEMOGRAPHIC_DATA] Woven Tops" at bounding box center [558, 53] width 288 height 15
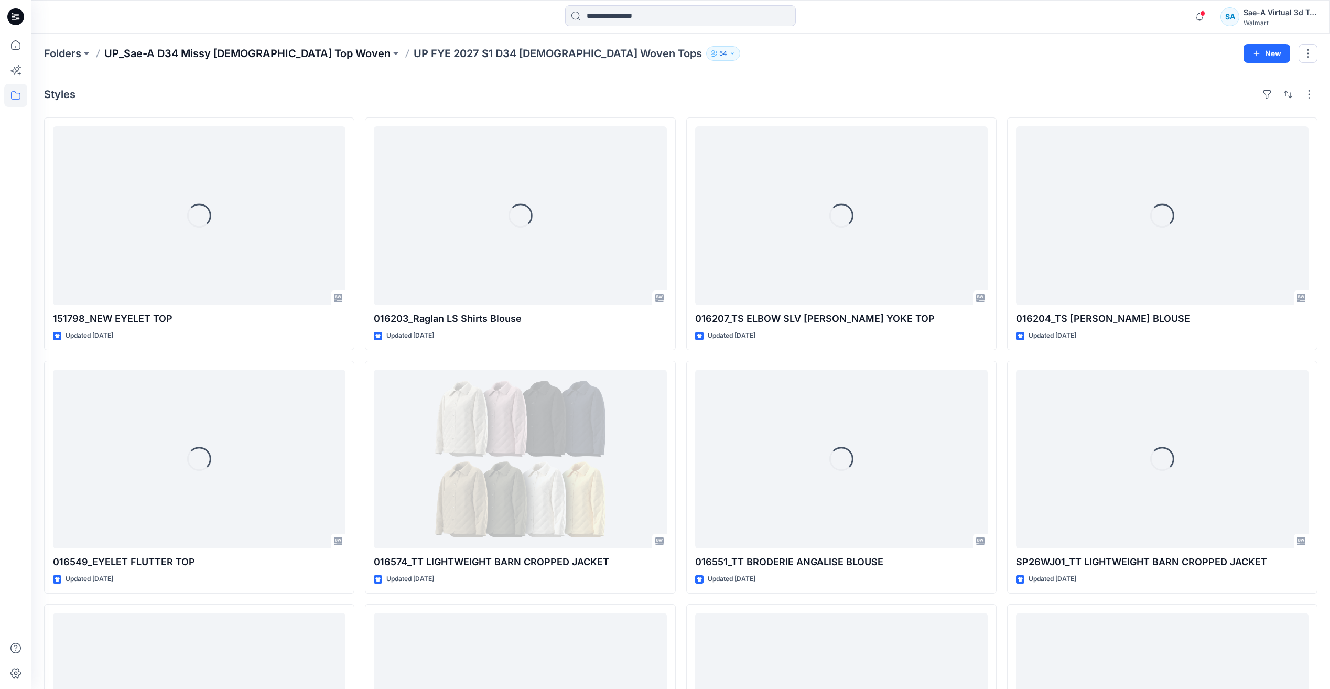
click at [271, 45] on div "Folders UP_Sae-A D34 Missy [DEMOGRAPHIC_DATA] Top Woven UP FYE 2027 S1 D34 [DEM…" at bounding box center [680, 54] width 1299 height 40
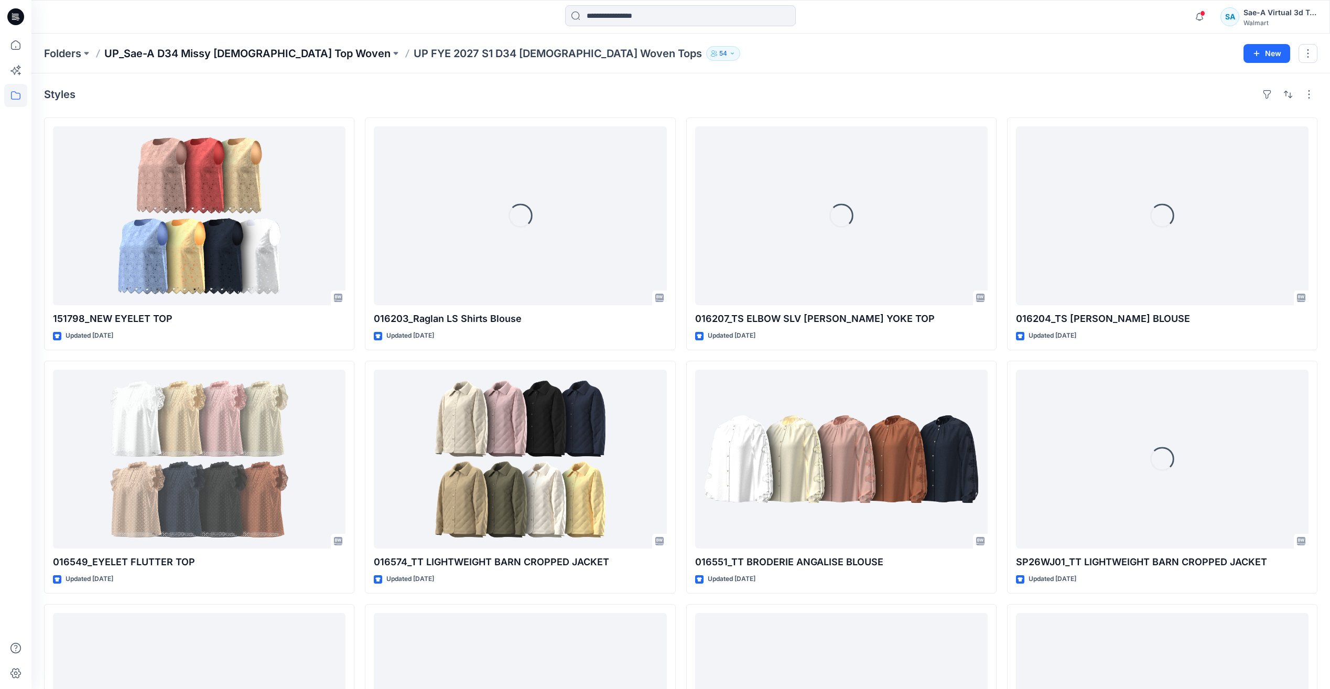
click at [266, 56] on p "UP_Sae-A D34 Missy [DEMOGRAPHIC_DATA] Top Woven" at bounding box center [247, 53] width 286 height 15
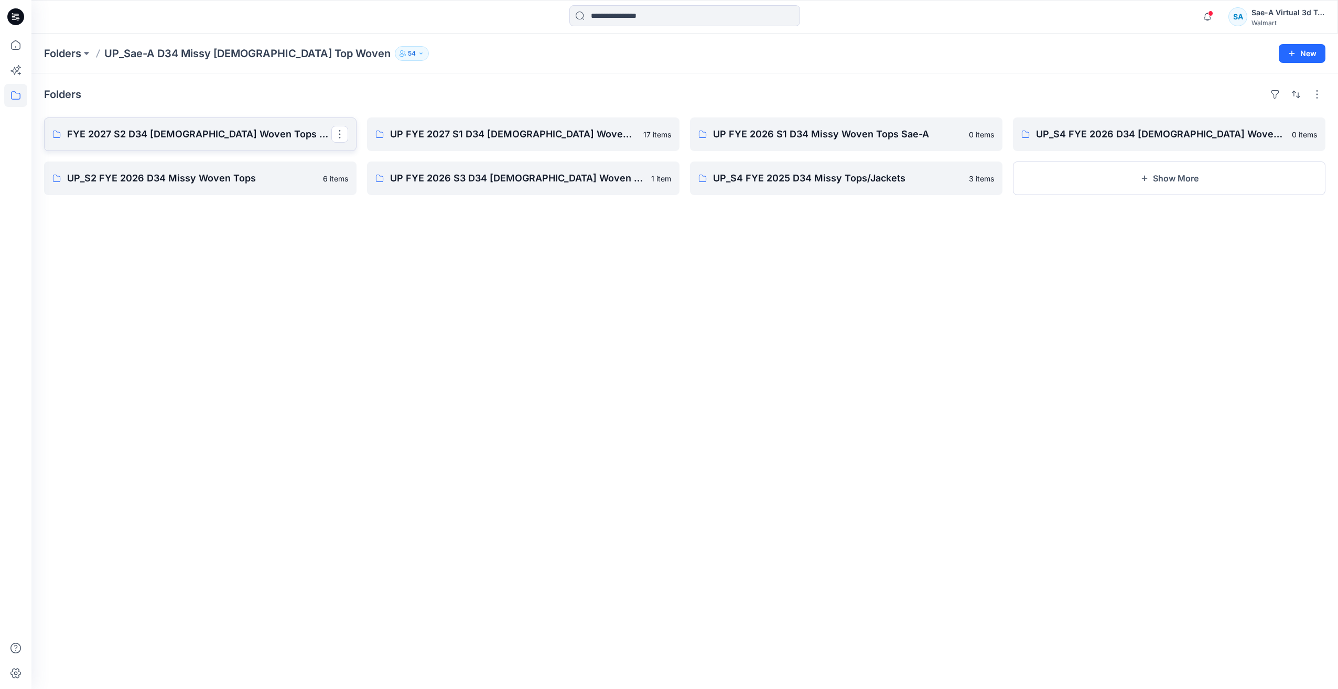
click at [210, 139] on p "FYE 2027 S2 D34 [DEMOGRAPHIC_DATA] Woven Tops - Sae-A" at bounding box center [199, 134] width 264 height 15
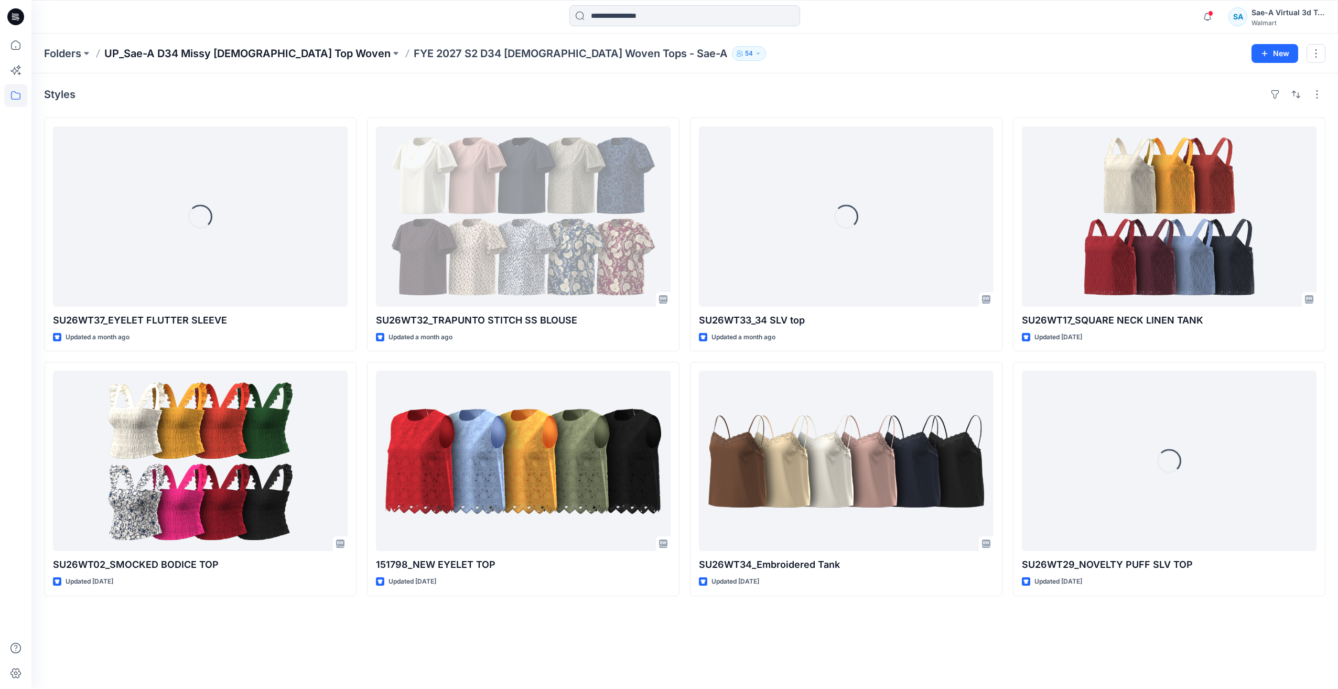
click at [275, 51] on p "UP_Sae-A D34 Missy [DEMOGRAPHIC_DATA] Top Woven" at bounding box center [247, 53] width 286 height 15
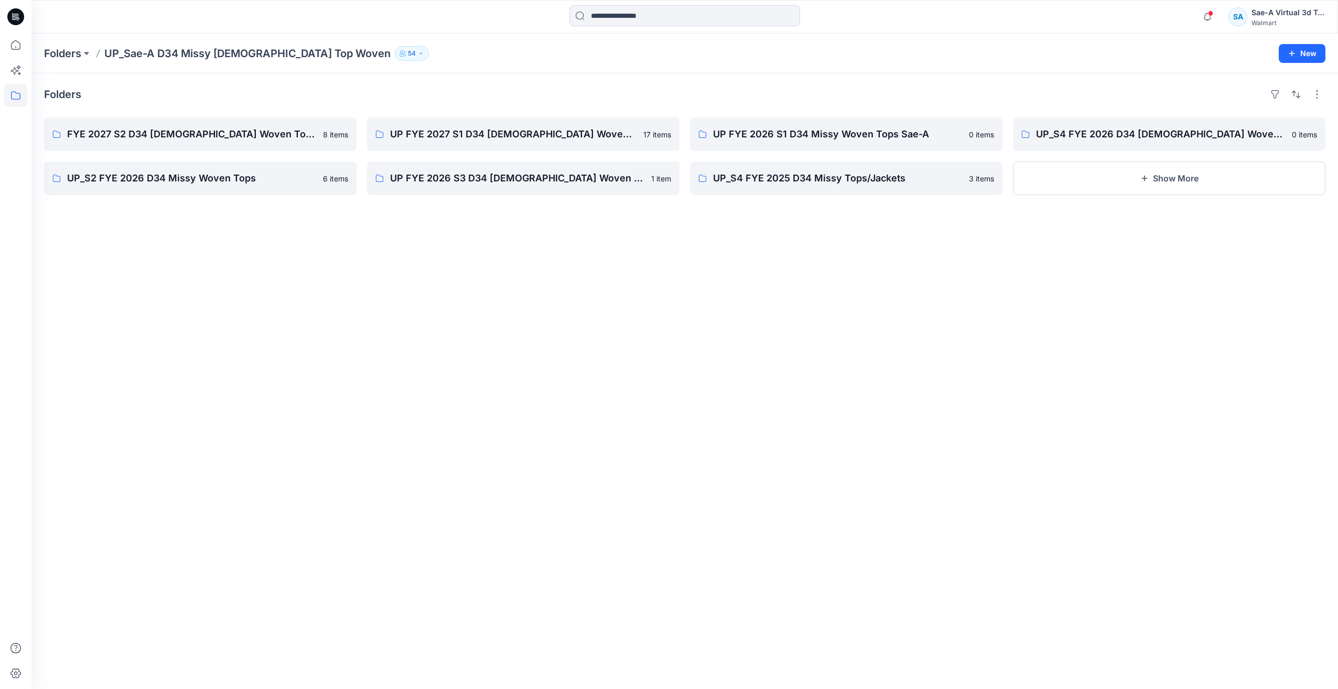
click at [389, 325] on div "Folders FYE 2027 S2 D34 [DEMOGRAPHIC_DATA] Woven Tops - Sae-A 8 items UP_S2 FYE…" at bounding box center [684, 381] width 1307 height 616
click at [391, 321] on div "Folders FYE 2027 S2 D34 [DEMOGRAPHIC_DATA] Woven Tops - Sae-A 8 items UP_S2 FYE…" at bounding box center [684, 381] width 1307 height 616
